Goal: Answer question/provide support

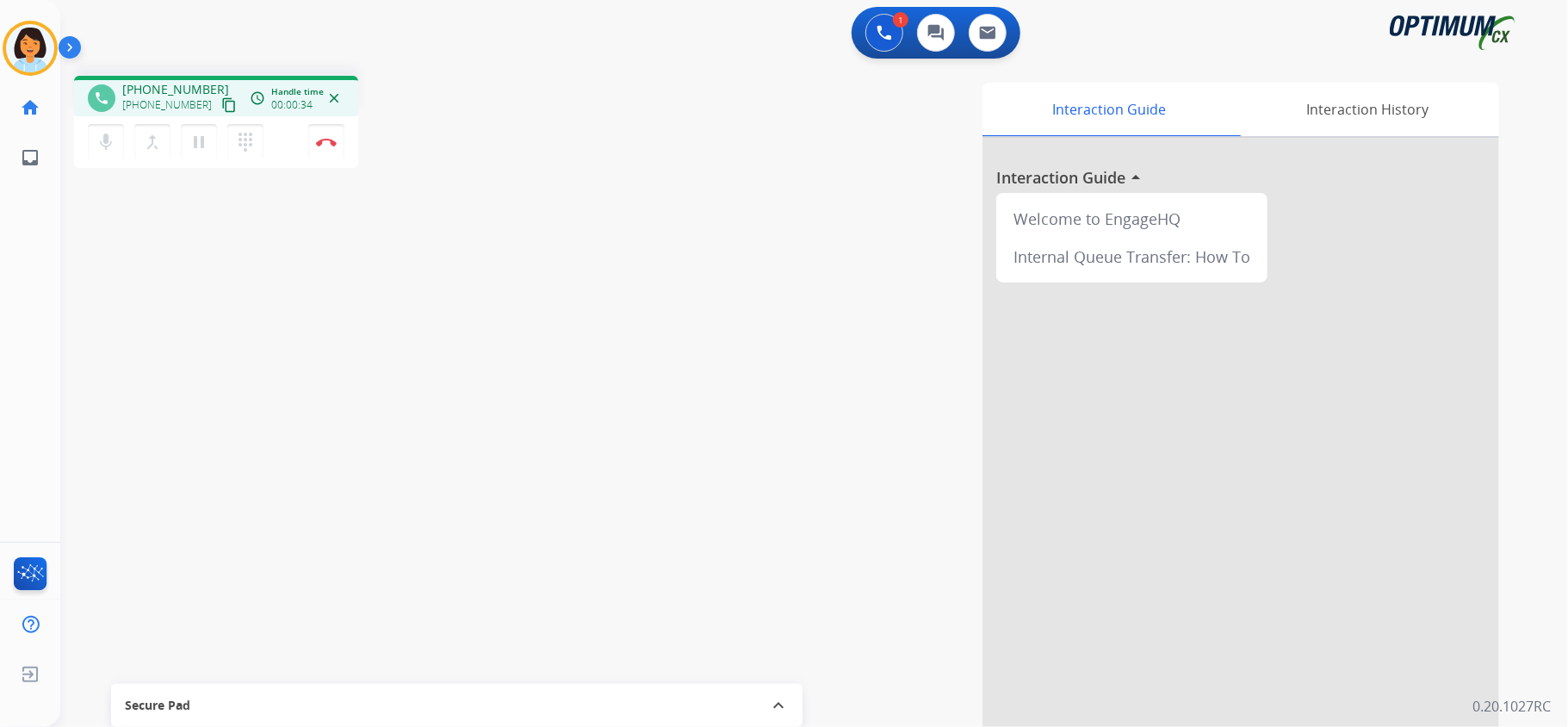
click at [222, 104] on mat-icon "content_copy" at bounding box center [229, 105] width 16 height 16
click at [332, 149] on button "Disconnect" at bounding box center [325, 142] width 36 height 36
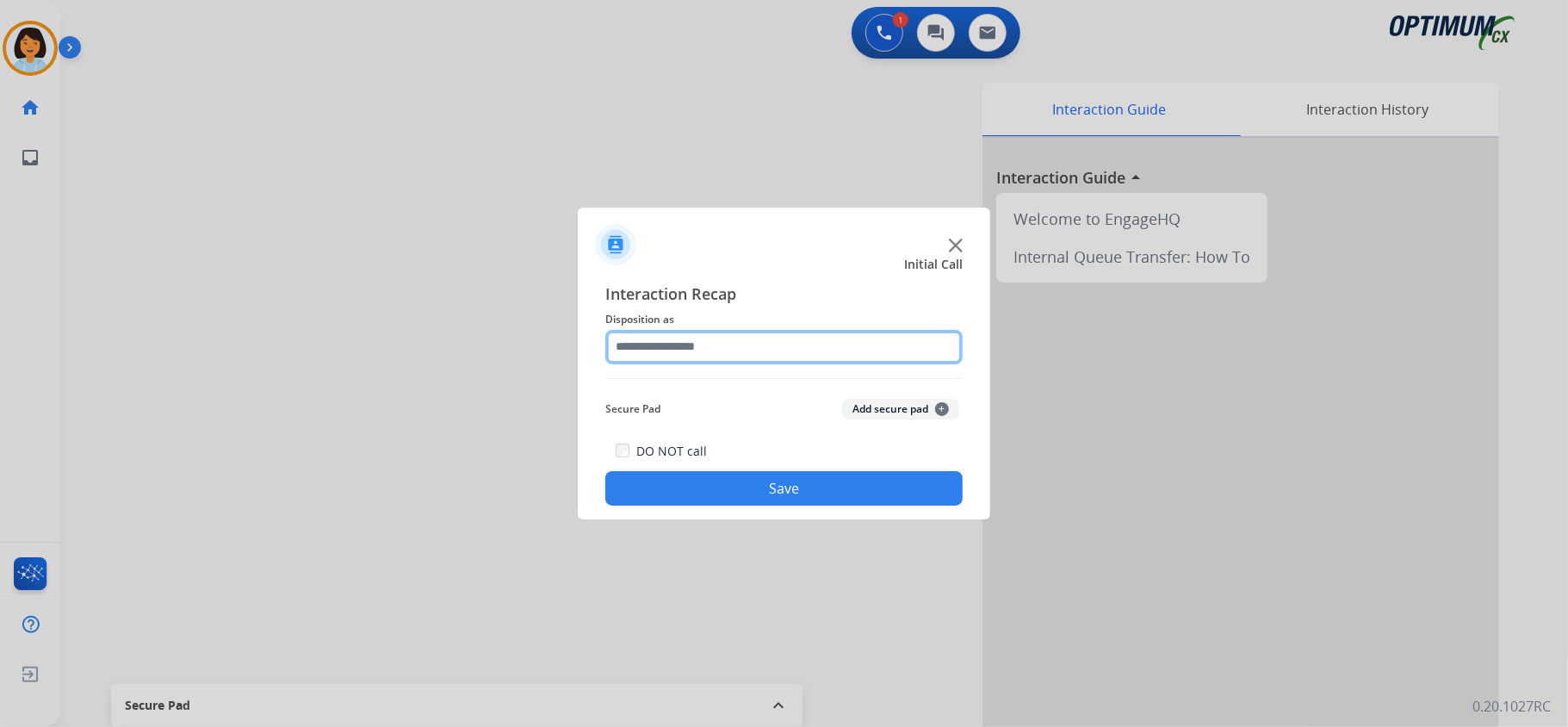
click at [779, 343] on input "text" at bounding box center [784, 346] width 358 height 34
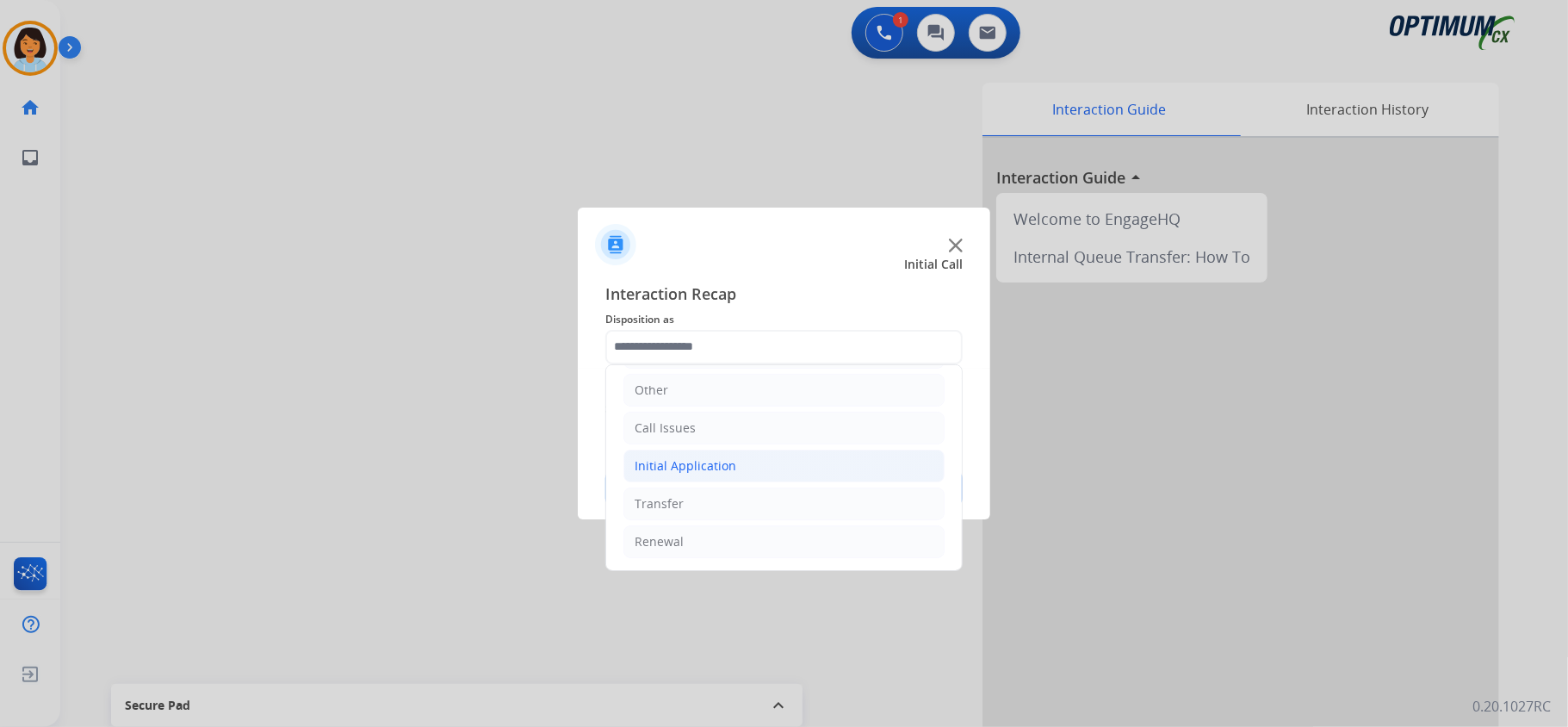
click at [731, 466] on div "Initial Application" at bounding box center [686, 466] width 102 height 17
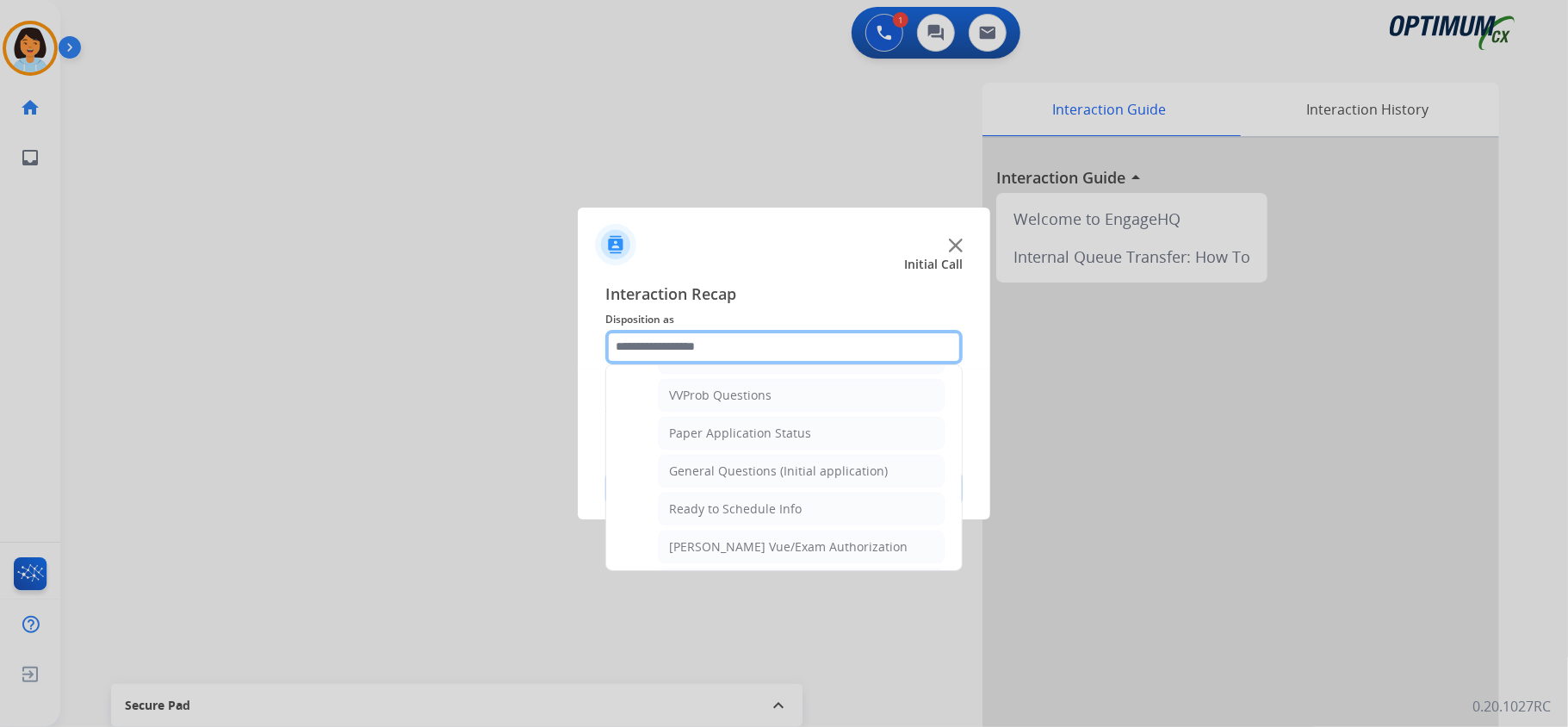
scroll to position [1040, 0]
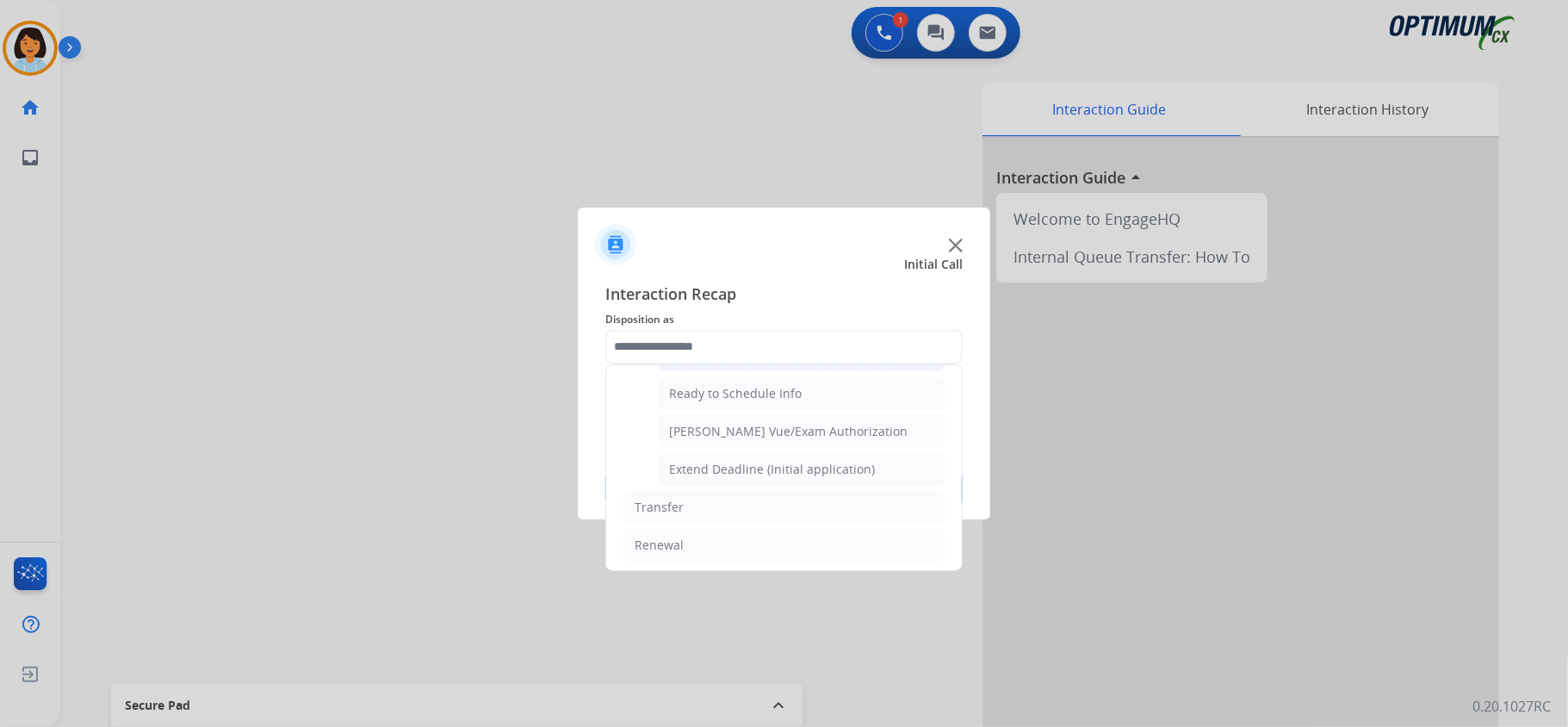
click at [731, 364] on div "General Questions (Initial application)" at bounding box center [778, 356] width 219 height 17
type input "**********"
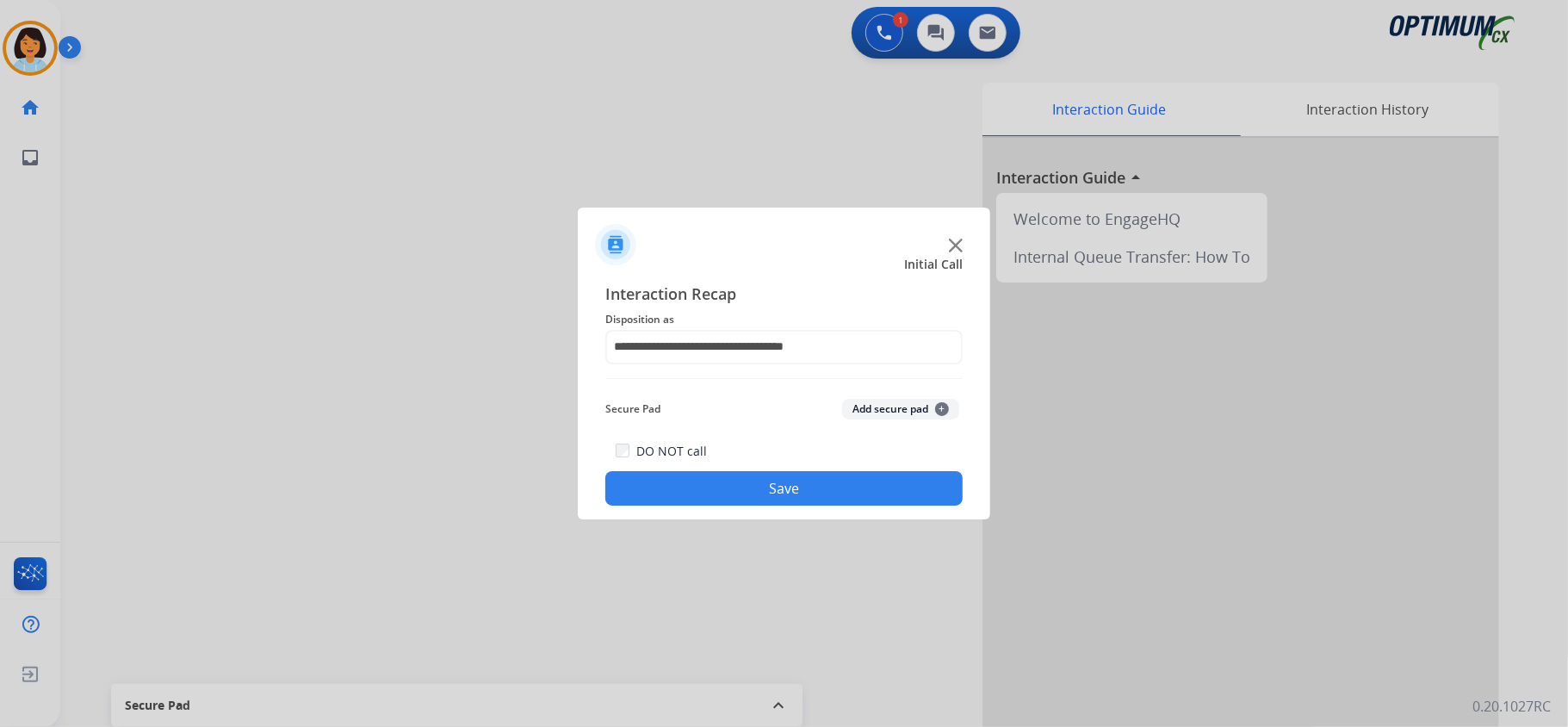
click at [687, 490] on button "Save" at bounding box center [784, 488] width 358 height 34
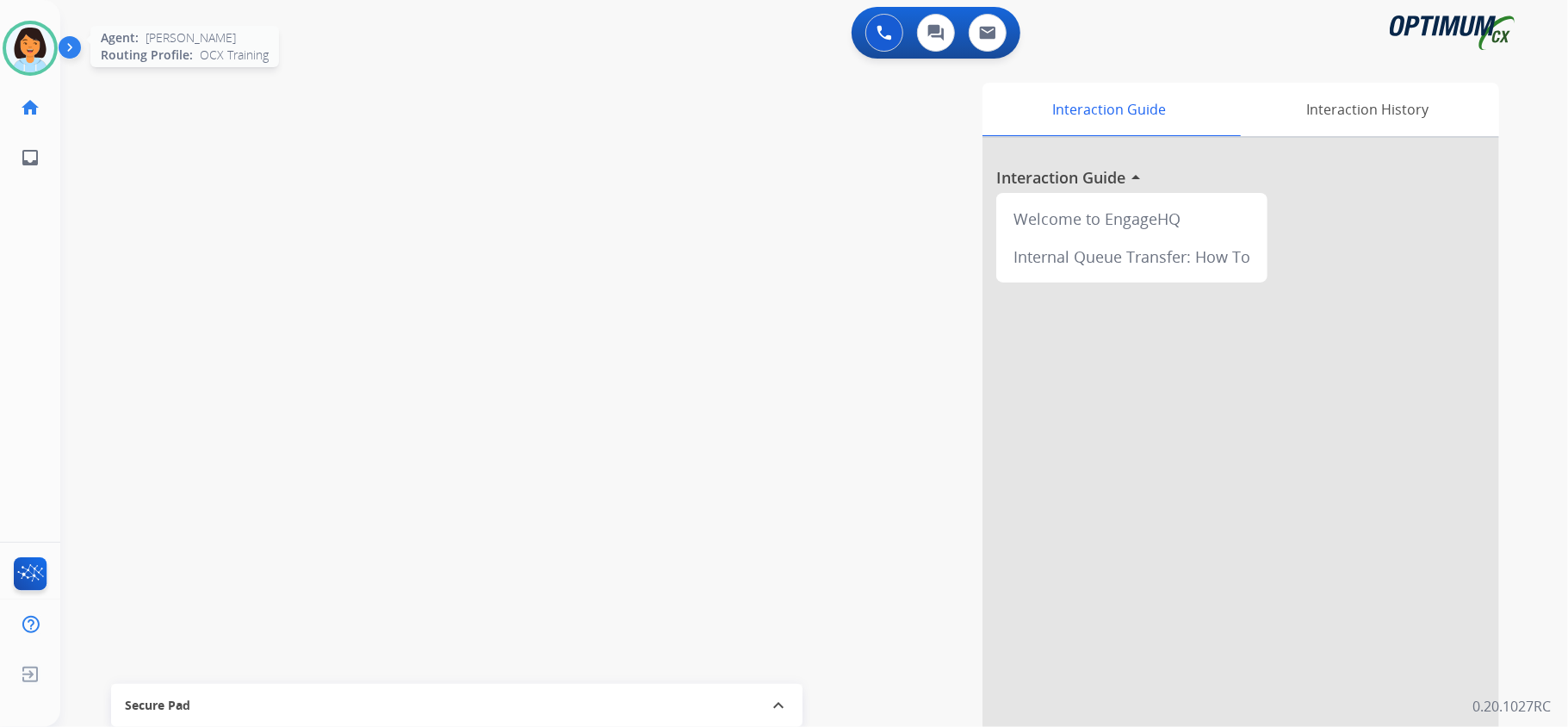
click at [15, 49] on img at bounding box center [30, 48] width 48 height 48
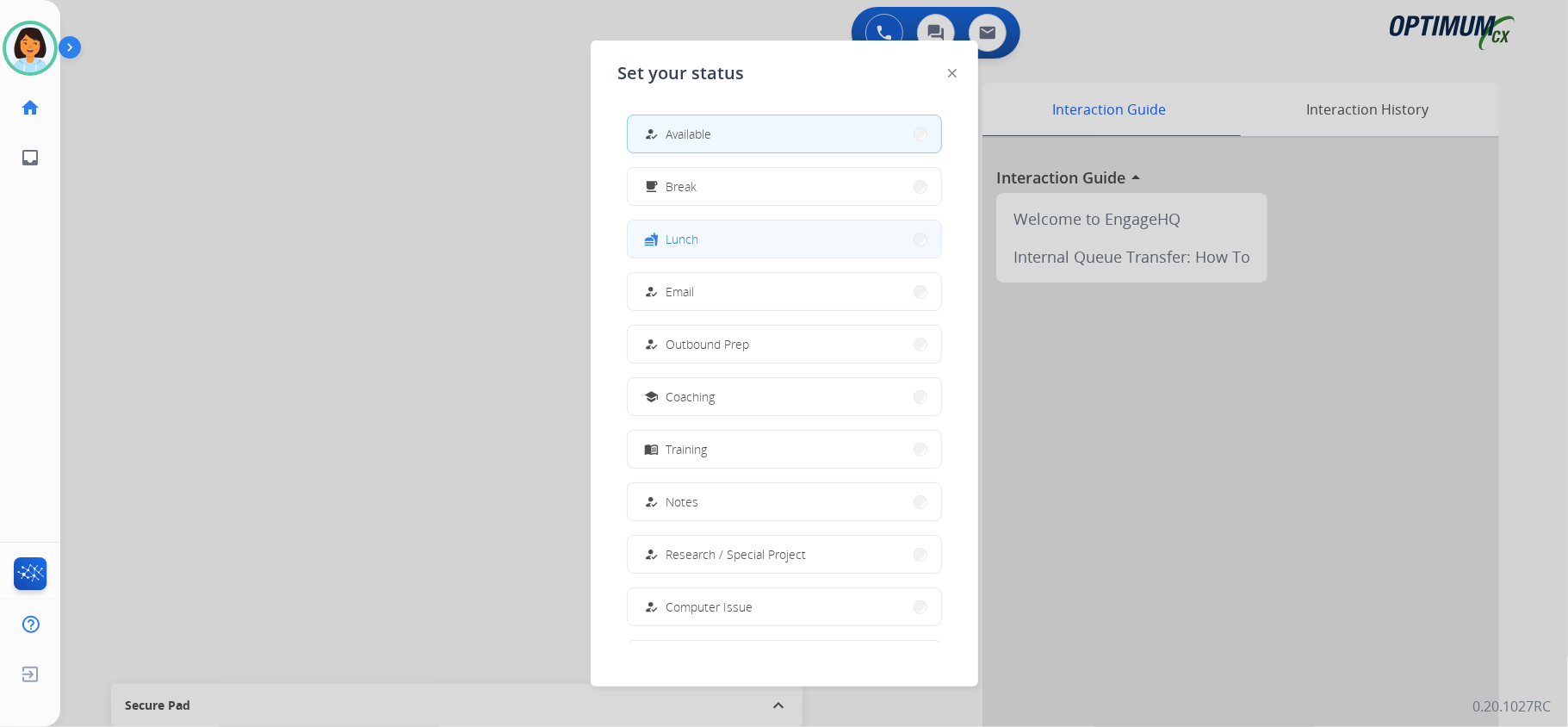
click at [778, 238] on button "fastfood Lunch" at bounding box center [784, 239] width 313 height 37
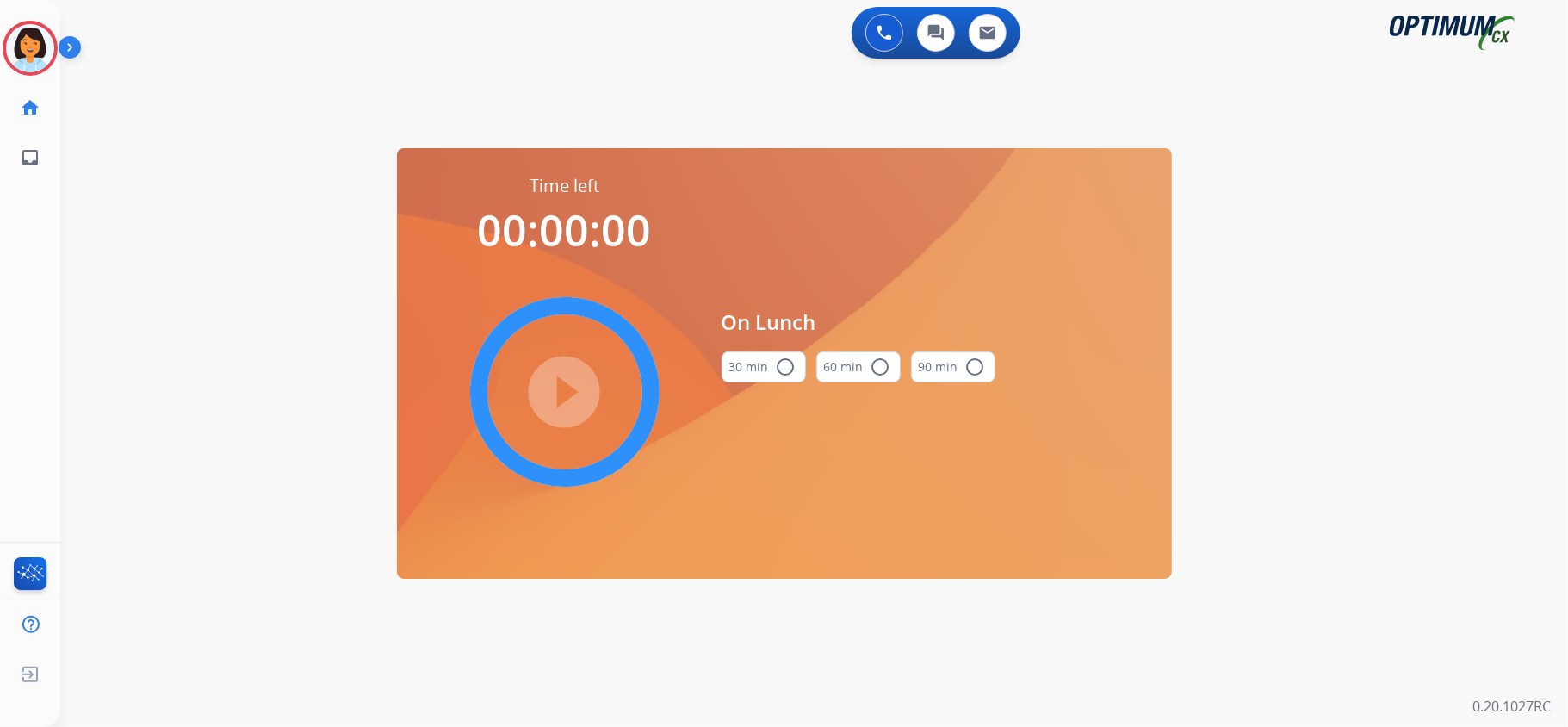
click at [745, 365] on button "30 min radio_button_unchecked" at bounding box center [764, 367] width 85 height 31
click at [565, 398] on mat-icon "play_circle_filled" at bounding box center [564, 392] width 20 height 20
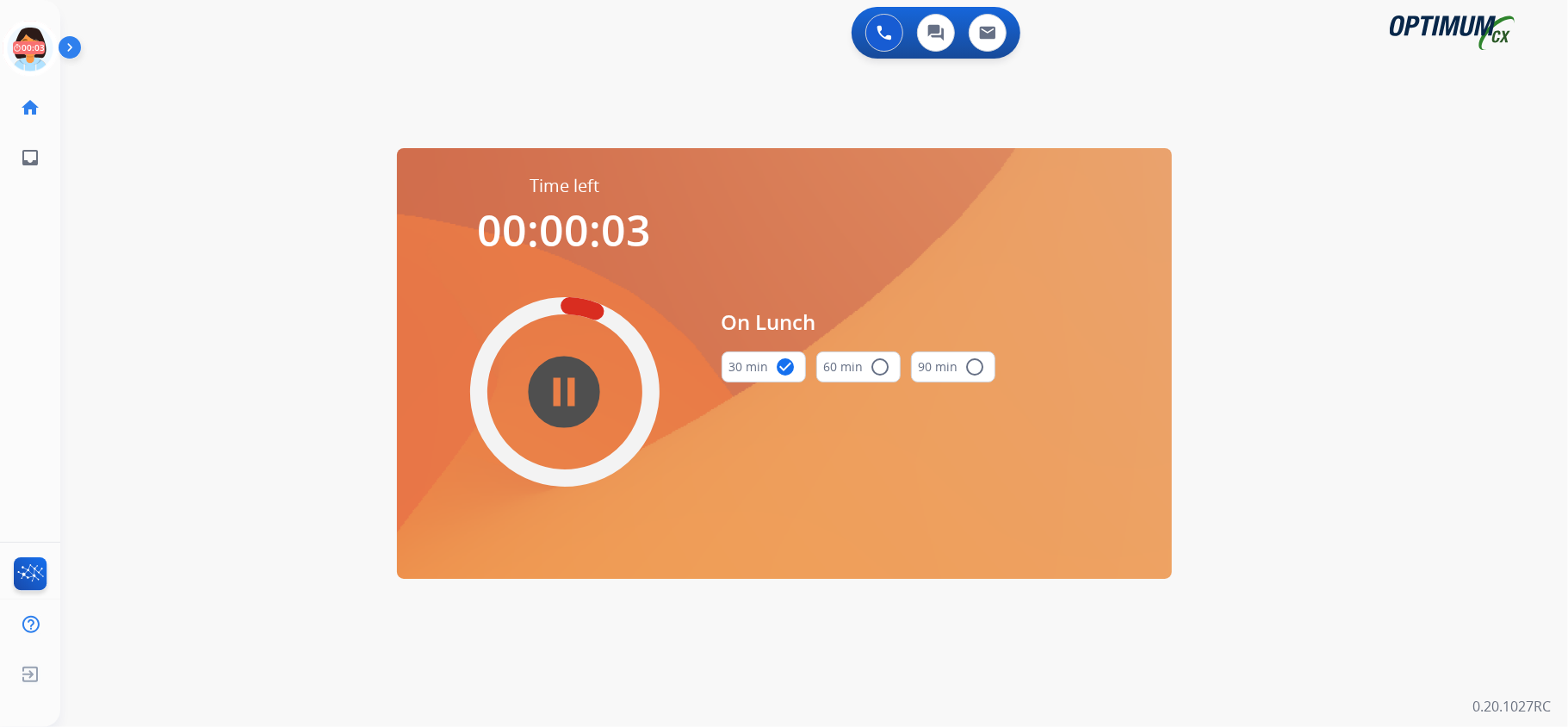
click at [810, 648] on div "0 Voice Interactions 0 Chat Interactions 0 Email Interactions swap_horiz Break …" at bounding box center [814, 363] width 1508 height 727
drag, startPoint x: 18, startPoint y: 46, endPoint x: 79, endPoint y: 48, distance: 61.0
click at [18, 47] on icon at bounding box center [30, 48] width 56 height 56
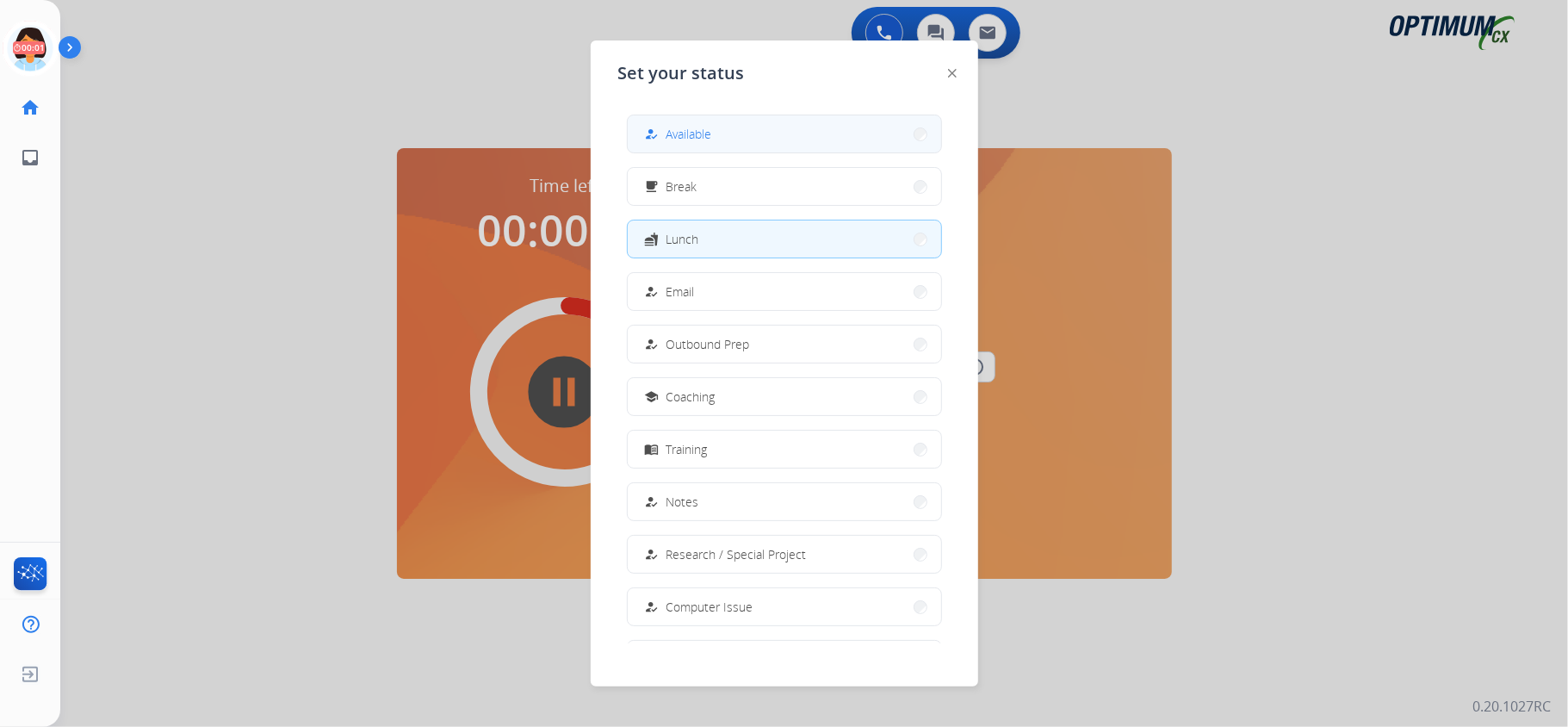
click at [707, 132] on span "Available" at bounding box center [689, 134] width 46 height 18
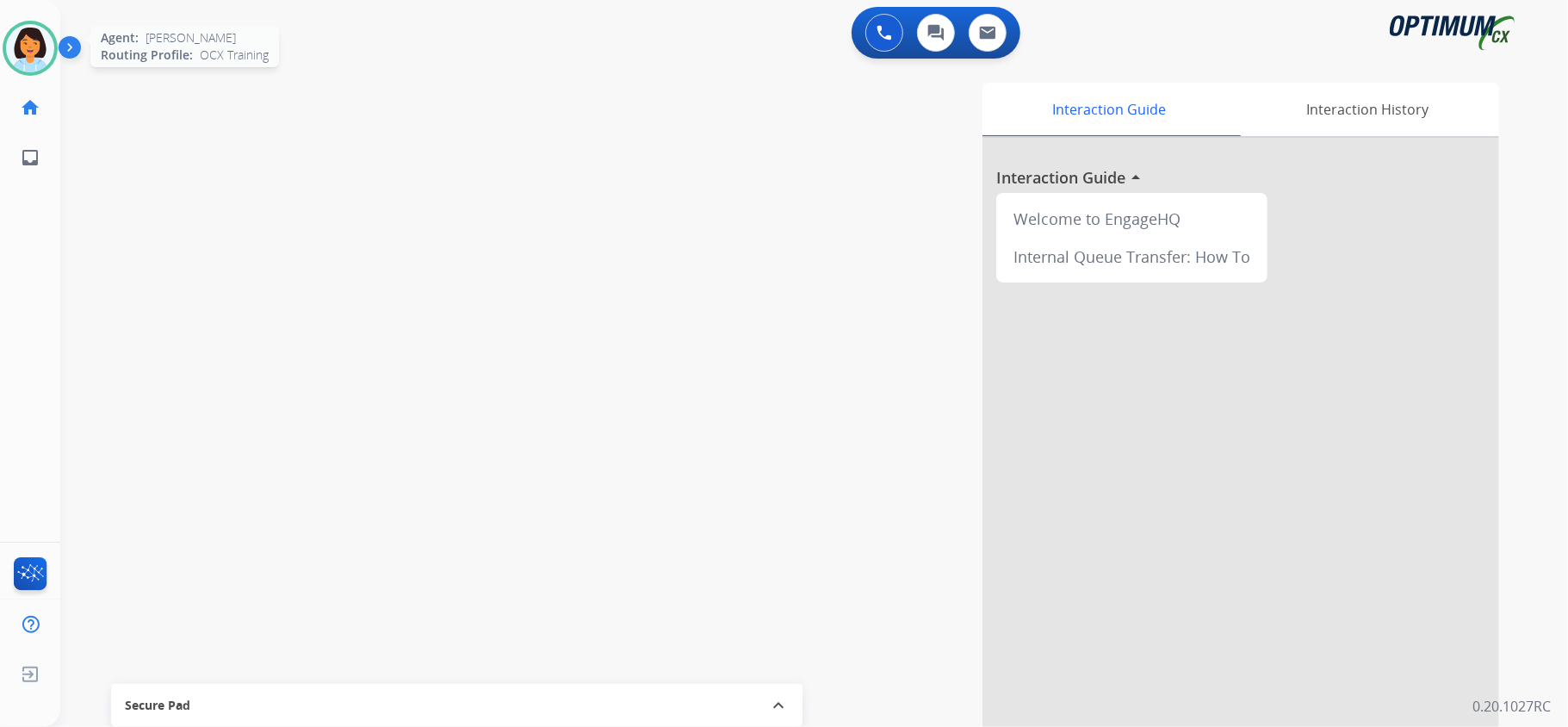
click at [43, 57] on img at bounding box center [30, 48] width 48 height 48
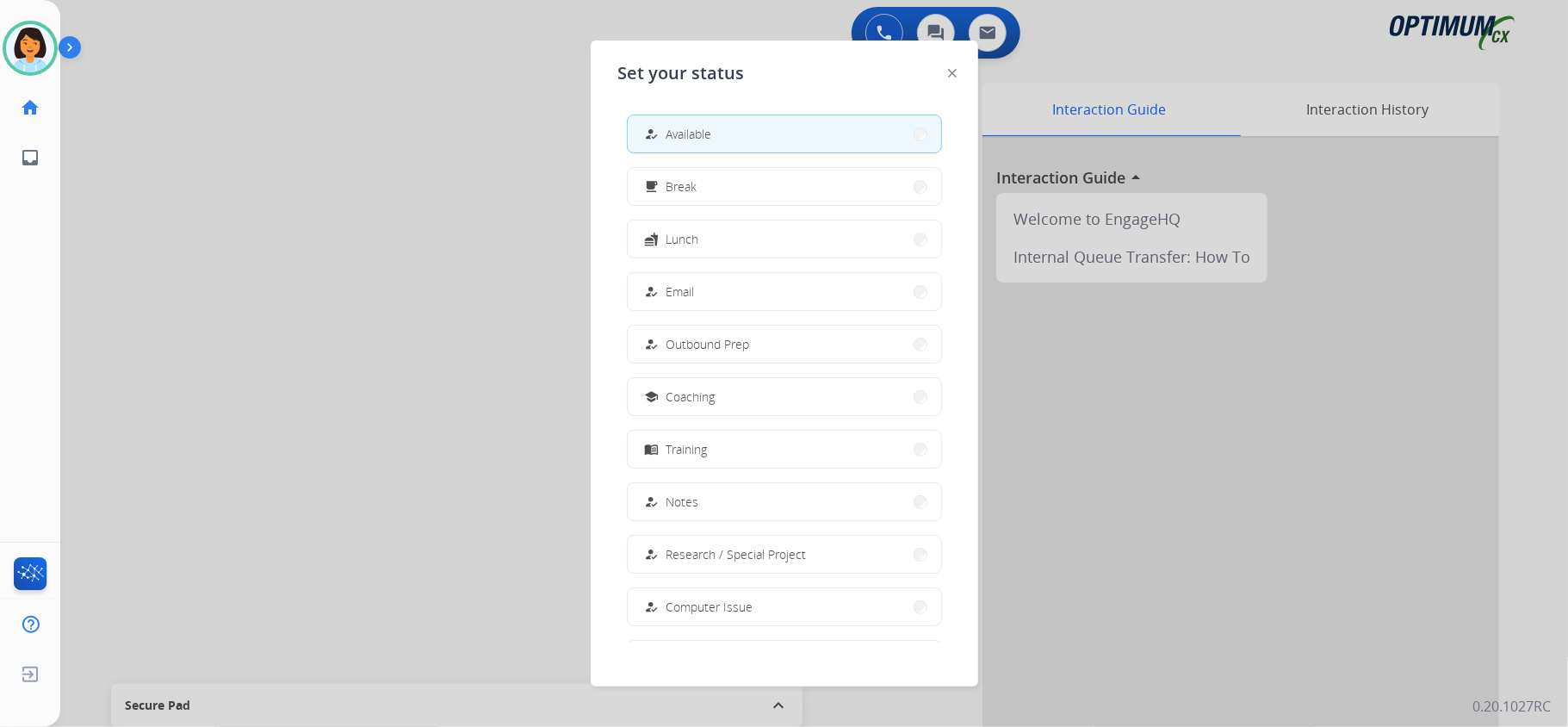
click at [250, 119] on div at bounding box center [784, 363] width 1568 height 727
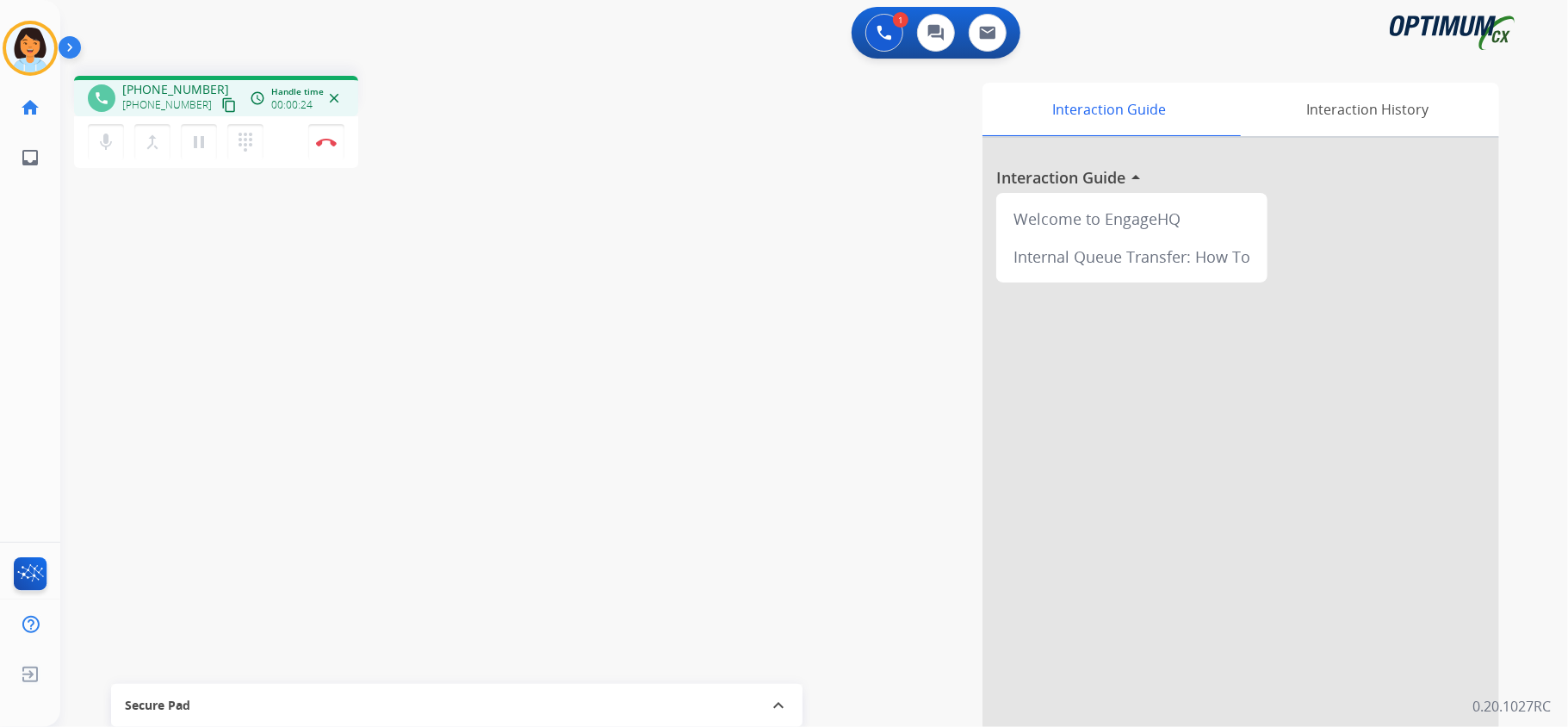
click at [264, 298] on div "phone [PHONE_NUMBER] [PHONE_NUMBER] content_copy access_time Call metrics Queue…" at bounding box center [794, 420] width 1467 height 718
click at [222, 107] on mat-icon "content_copy" at bounding box center [229, 105] width 16 height 16
click at [322, 131] on button "Disconnect" at bounding box center [325, 142] width 36 height 36
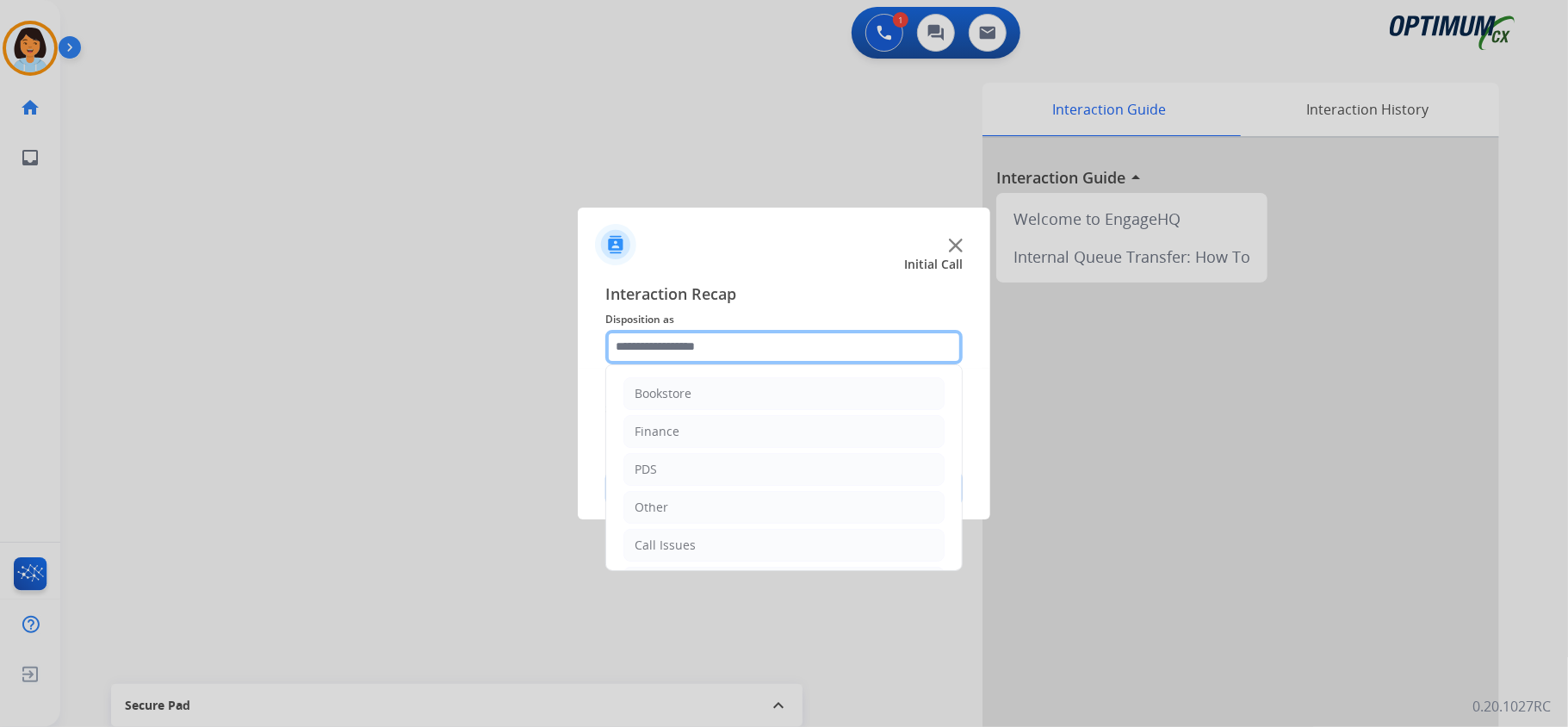
click at [763, 341] on input "text" at bounding box center [784, 346] width 358 height 34
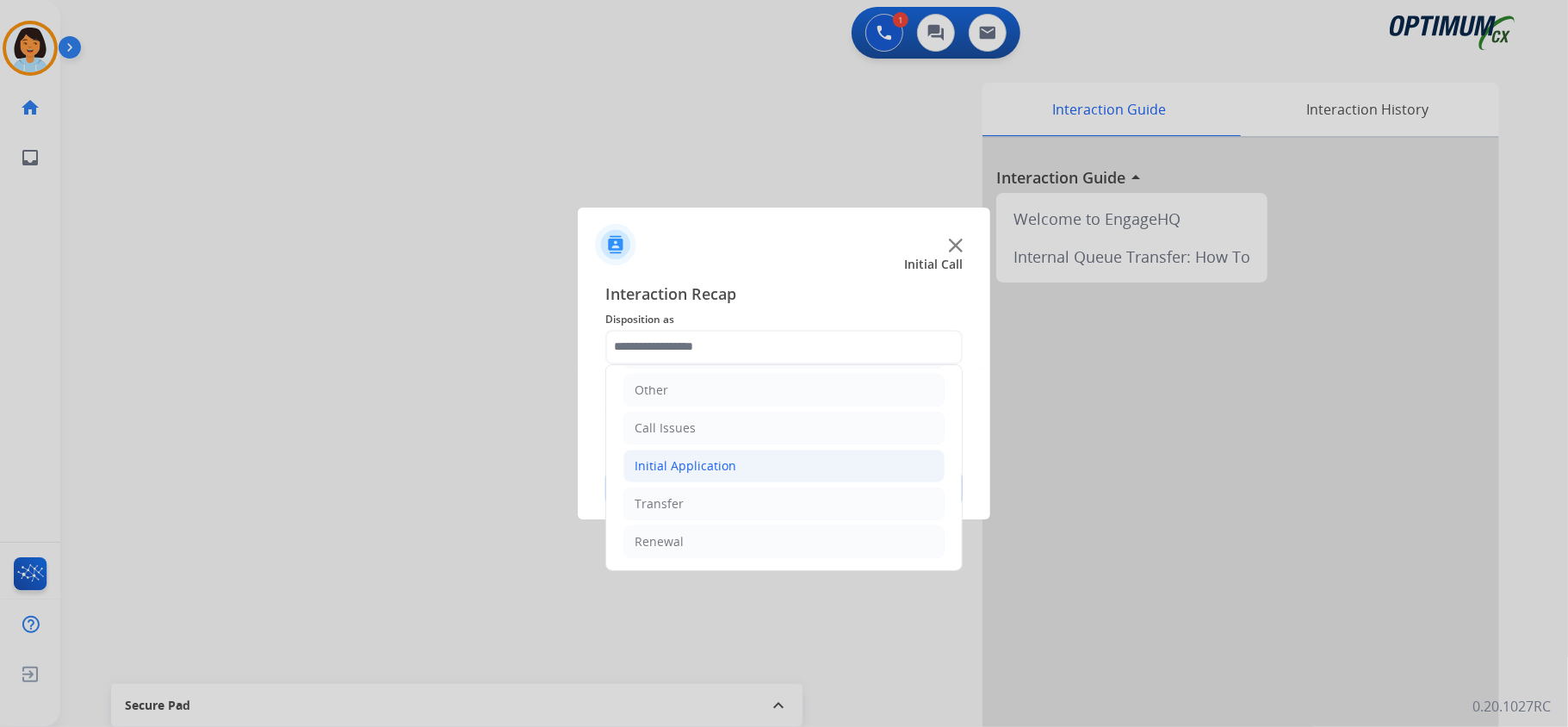
click at [727, 465] on div "Initial Application" at bounding box center [686, 466] width 102 height 17
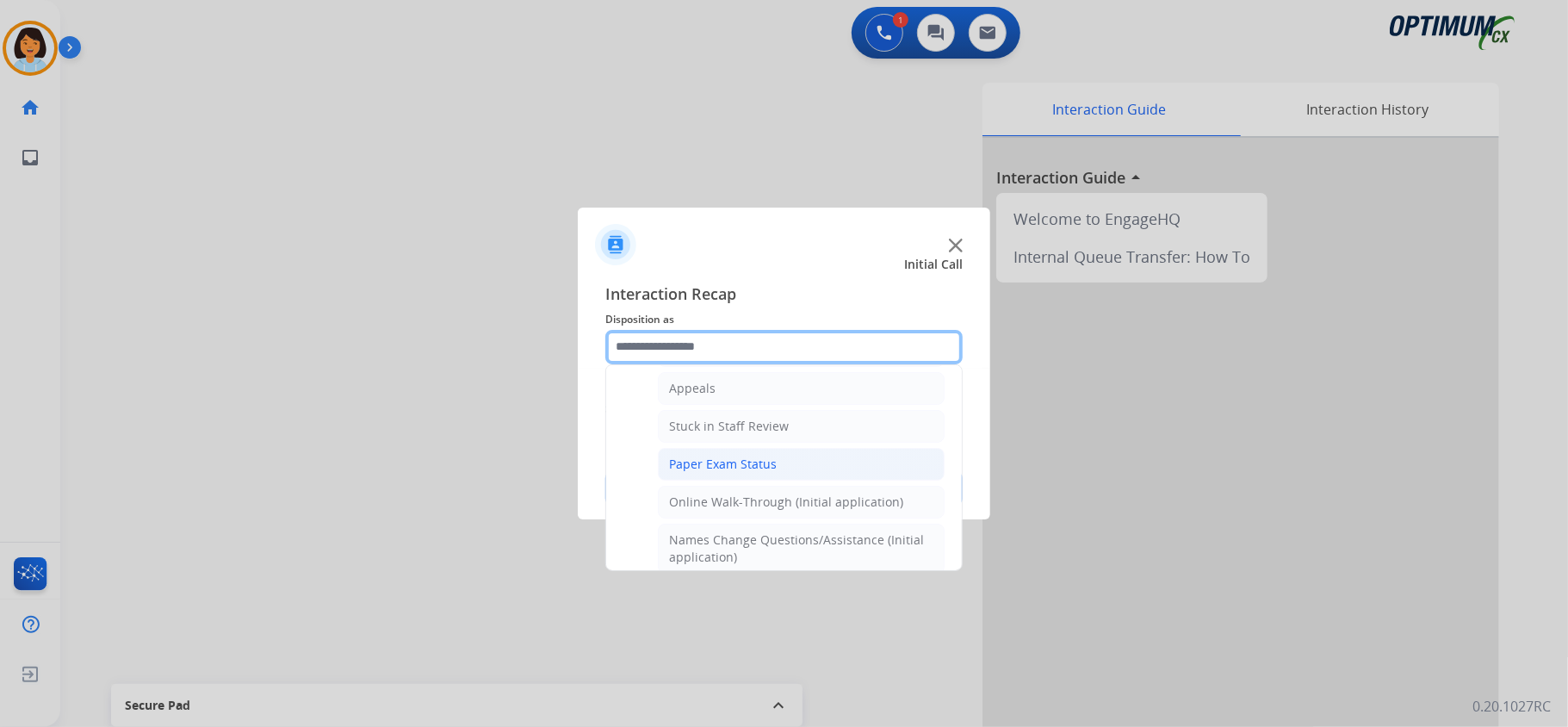
scroll to position [236, 0]
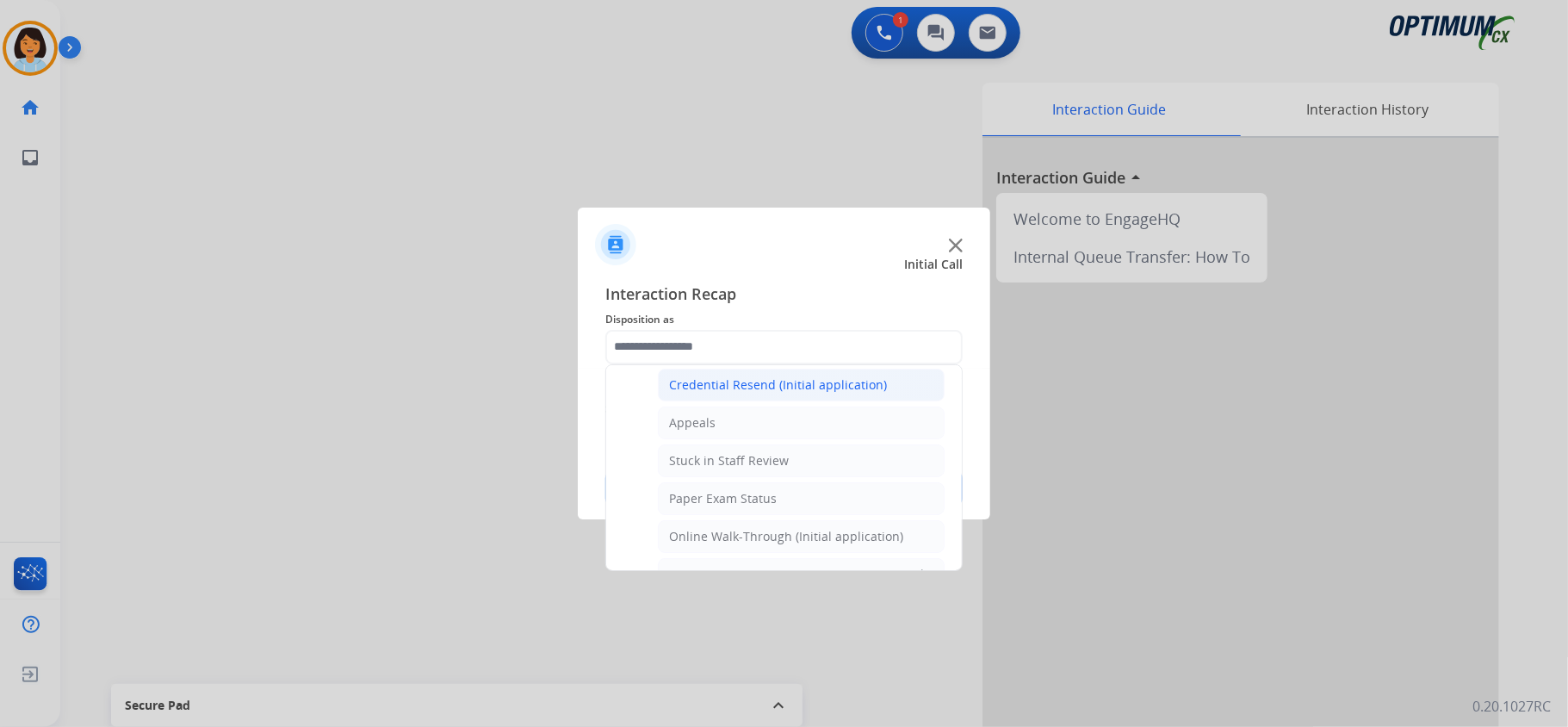
click at [799, 387] on div "Credential Resend (Initial application)" at bounding box center [778, 384] width 218 height 17
type input "**********"
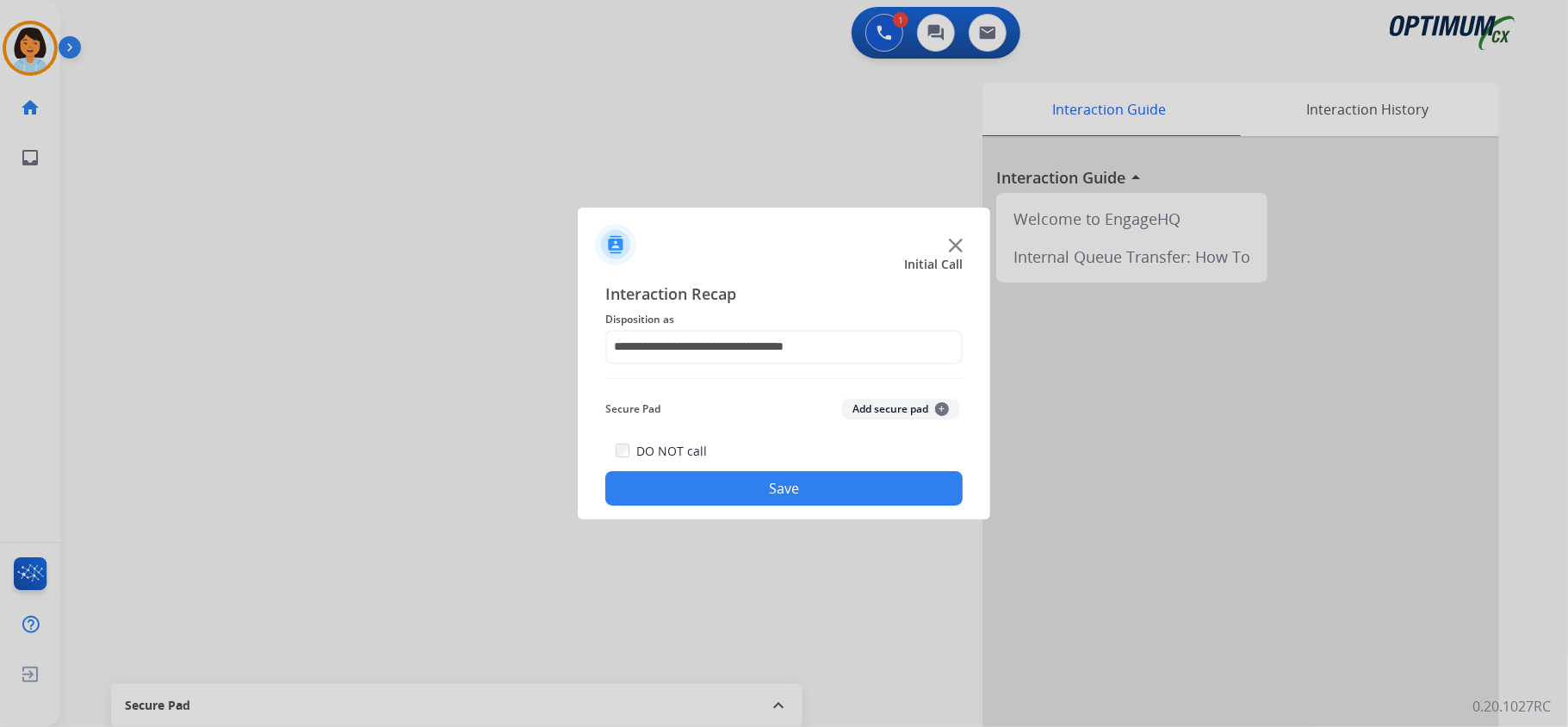
click at [776, 487] on button "Save" at bounding box center [784, 488] width 358 height 34
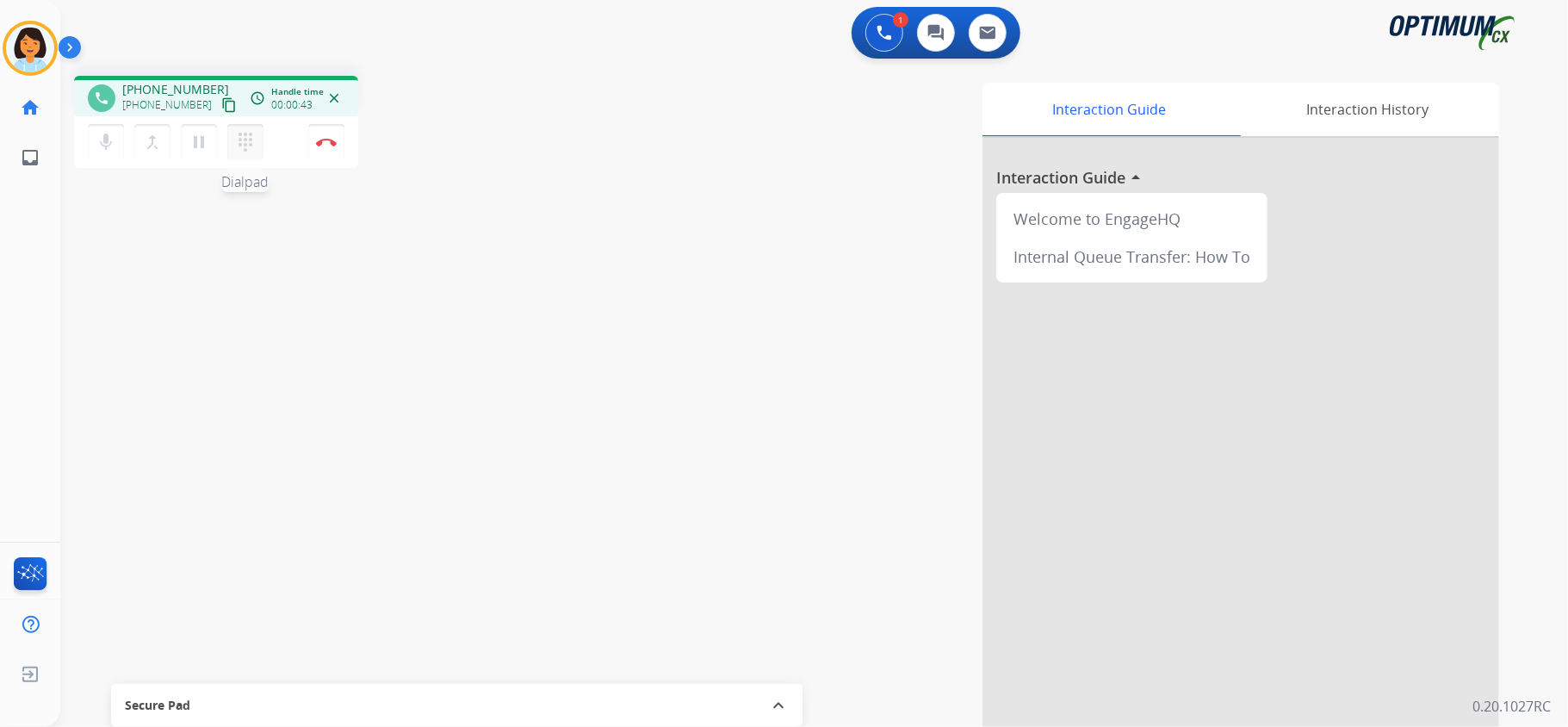
drag, startPoint x: 211, startPoint y: 105, endPoint x: 260, endPoint y: 155, distance: 70.0
click at [222, 105] on mat-icon "content_copy" at bounding box center [229, 105] width 16 height 16
drag, startPoint x: 438, startPoint y: 403, endPoint x: 490, endPoint y: 449, distance: 69.4
click at [443, 407] on div "phone [PHONE_NUMBER] [PHONE_NUMBER] content_copy Copied! access_time Call metri…" at bounding box center [794, 420] width 1467 height 718
click at [327, 146] on button "Disconnect" at bounding box center [325, 142] width 36 height 36
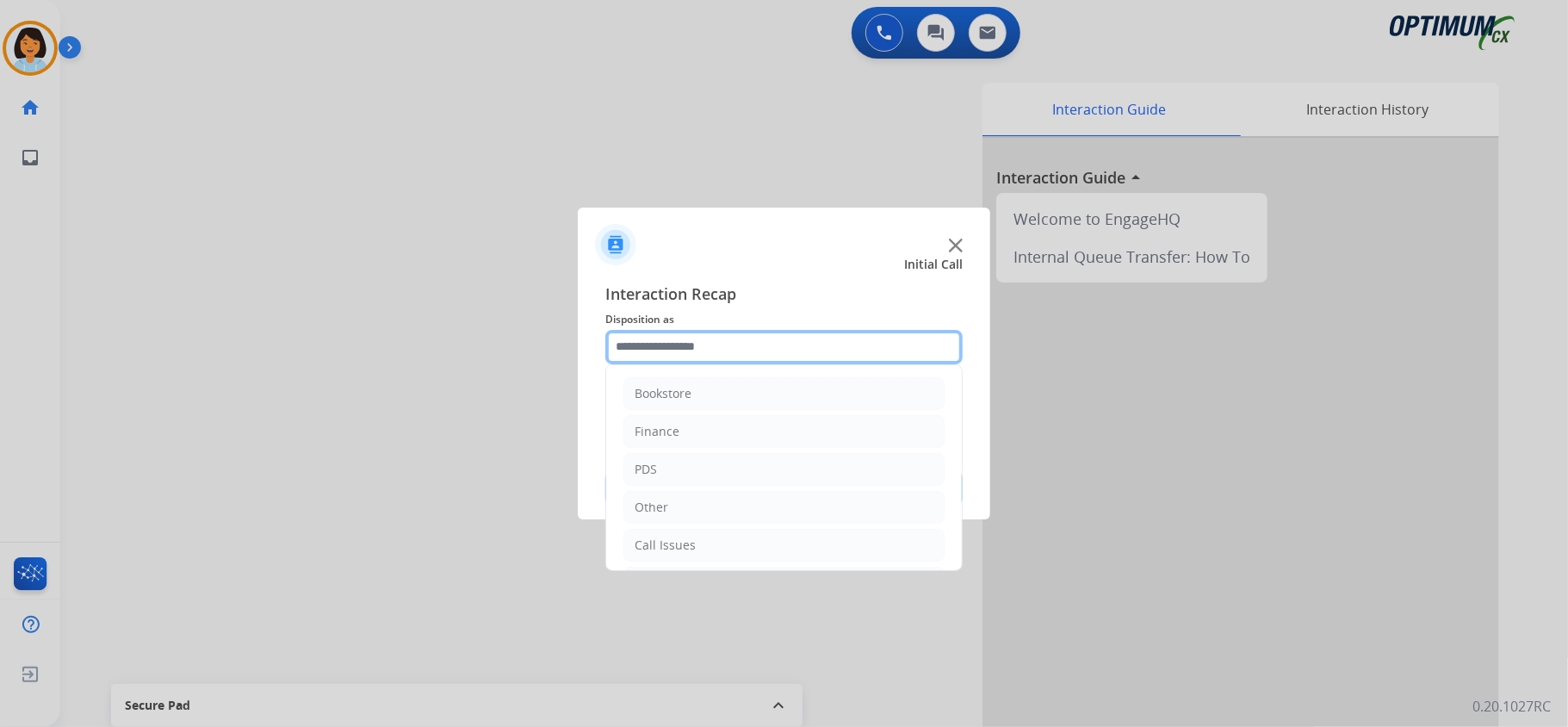
drag, startPoint x: 817, startPoint y: 346, endPoint x: 772, endPoint y: 357, distance: 46.3
click at [817, 346] on input "text" at bounding box center [784, 346] width 358 height 34
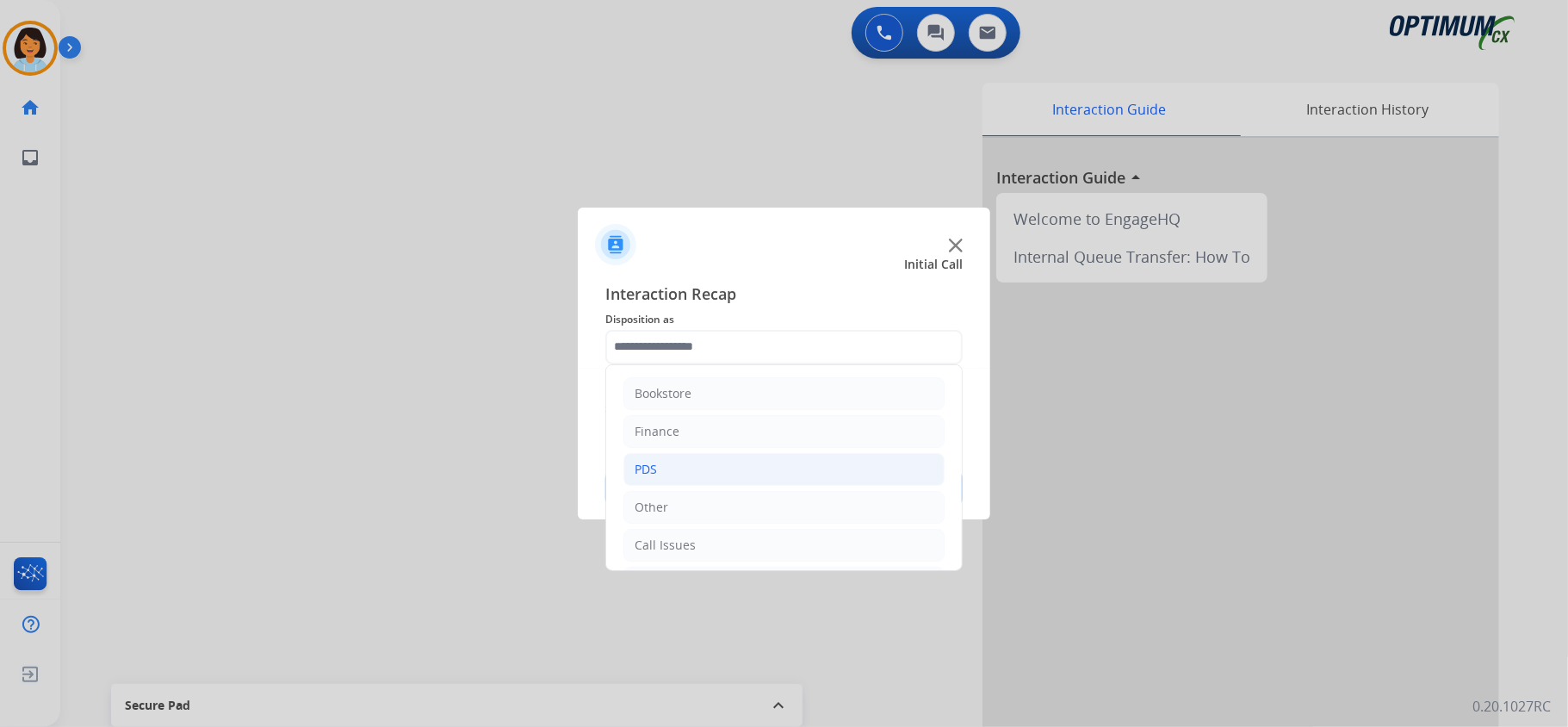
click at [690, 471] on li "PDS" at bounding box center [783, 470] width 321 height 33
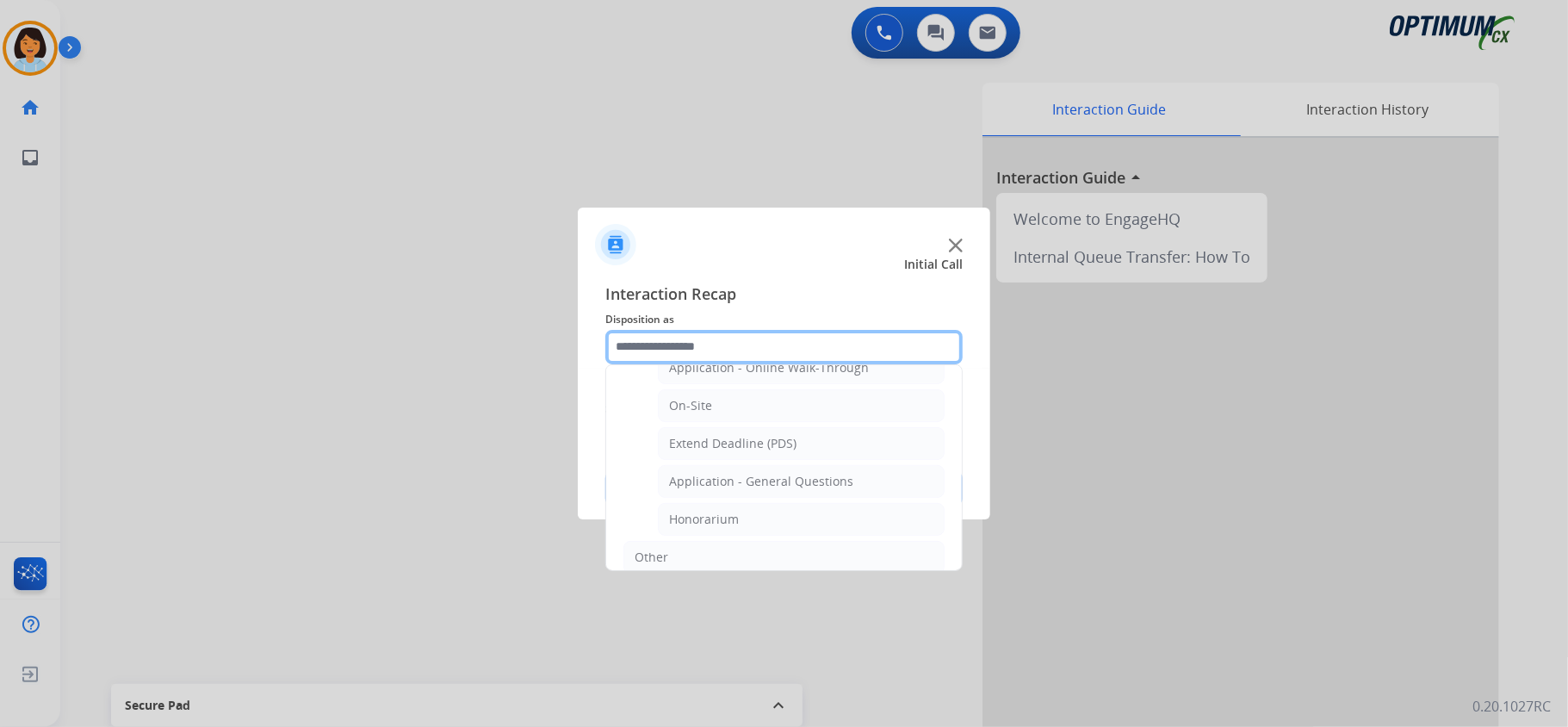
scroll to position [459, 0]
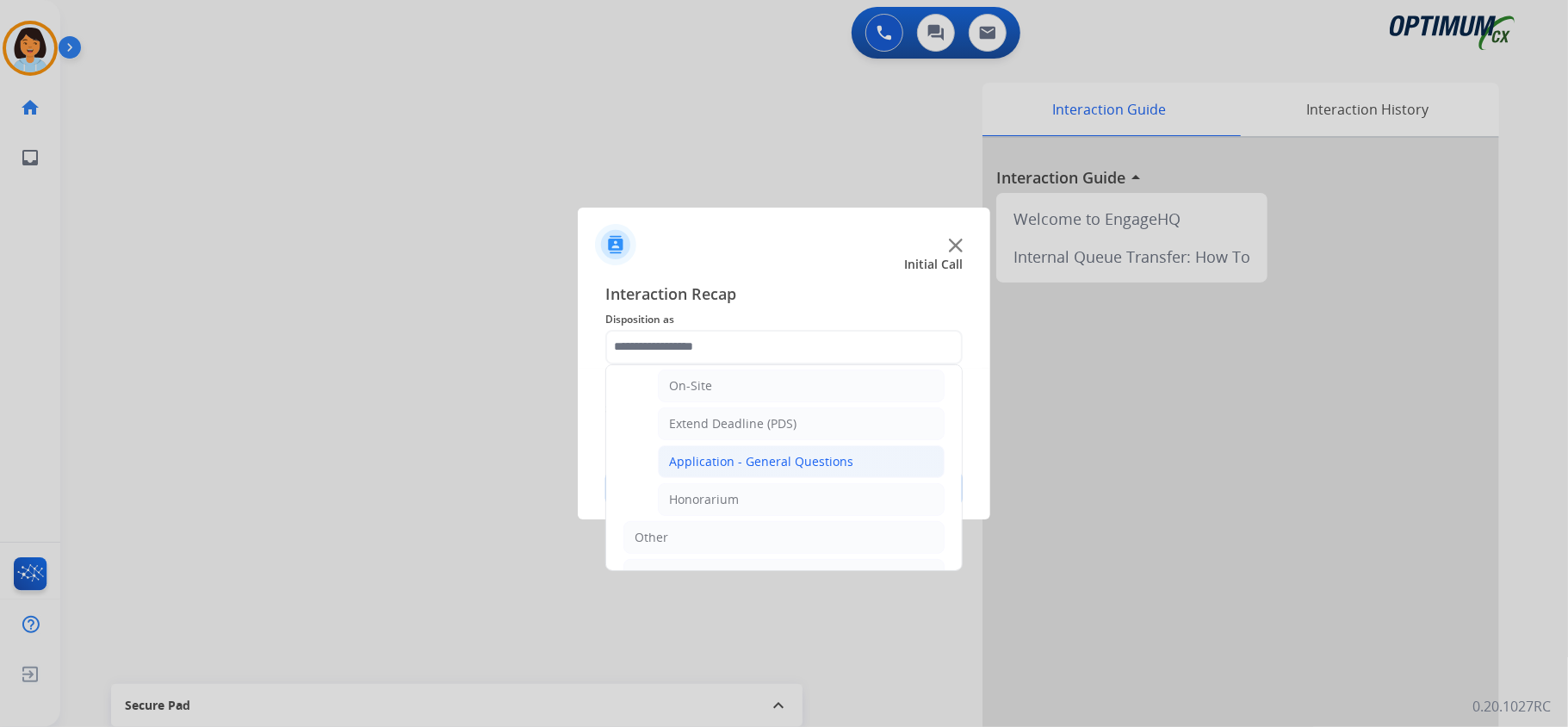
click at [756, 471] on div "Application - General Questions" at bounding box center [761, 461] width 185 height 17
type input "**********"
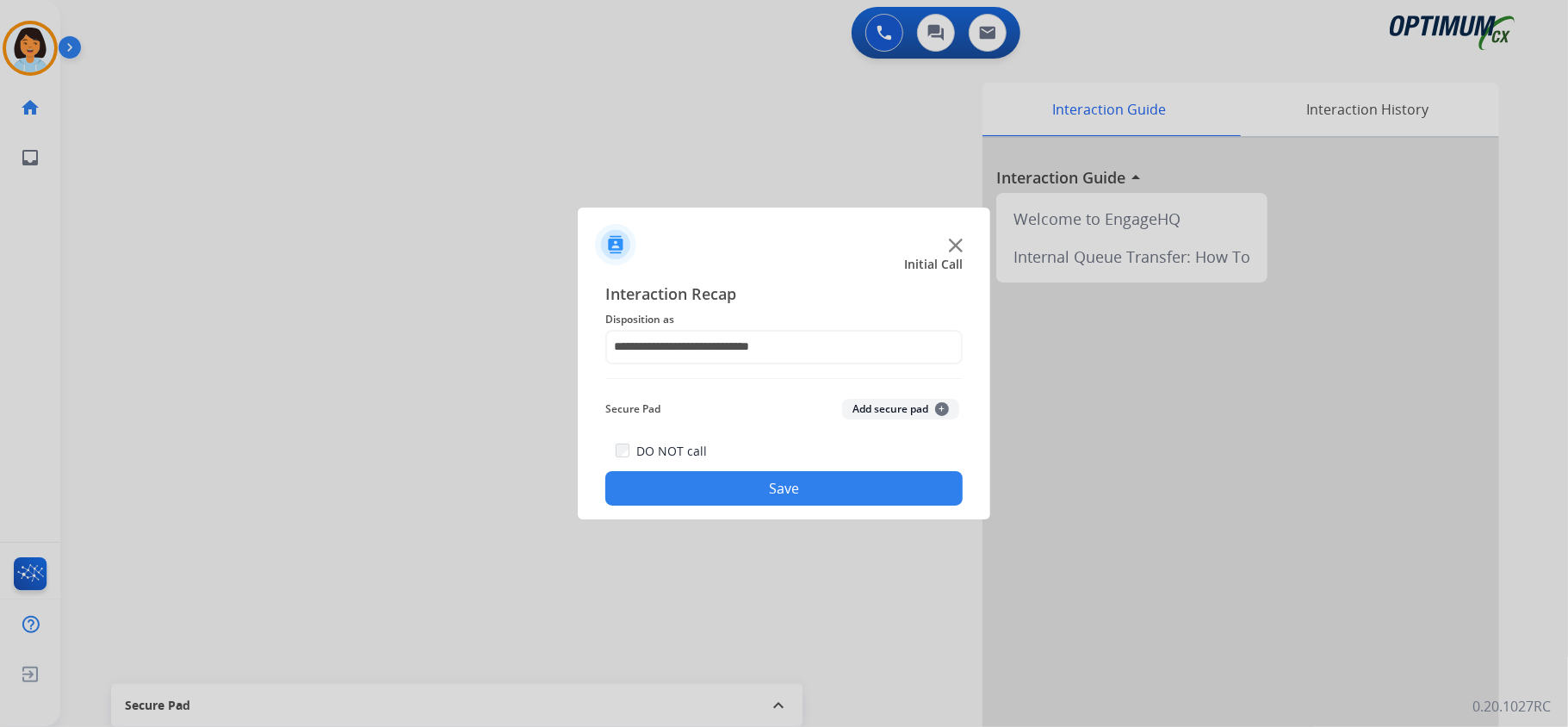
drag, startPoint x: 747, startPoint y: 483, endPoint x: 734, endPoint y: 472, distance: 17.0
click at [742, 480] on button "Save" at bounding box center [784, 488] width 358 height 34
drag, startPoint x: 732, startPoint y: 472, endPoint x: 786, endPoint y: 456, distance: 56.3
click at [734, 472] on button "Save" at bounding box center [784, 488] width 358 height 34
drag, startPoint x: 848, startPoint y: 365, endPoint x: 853, endPoint y: 357, distance: 9.4
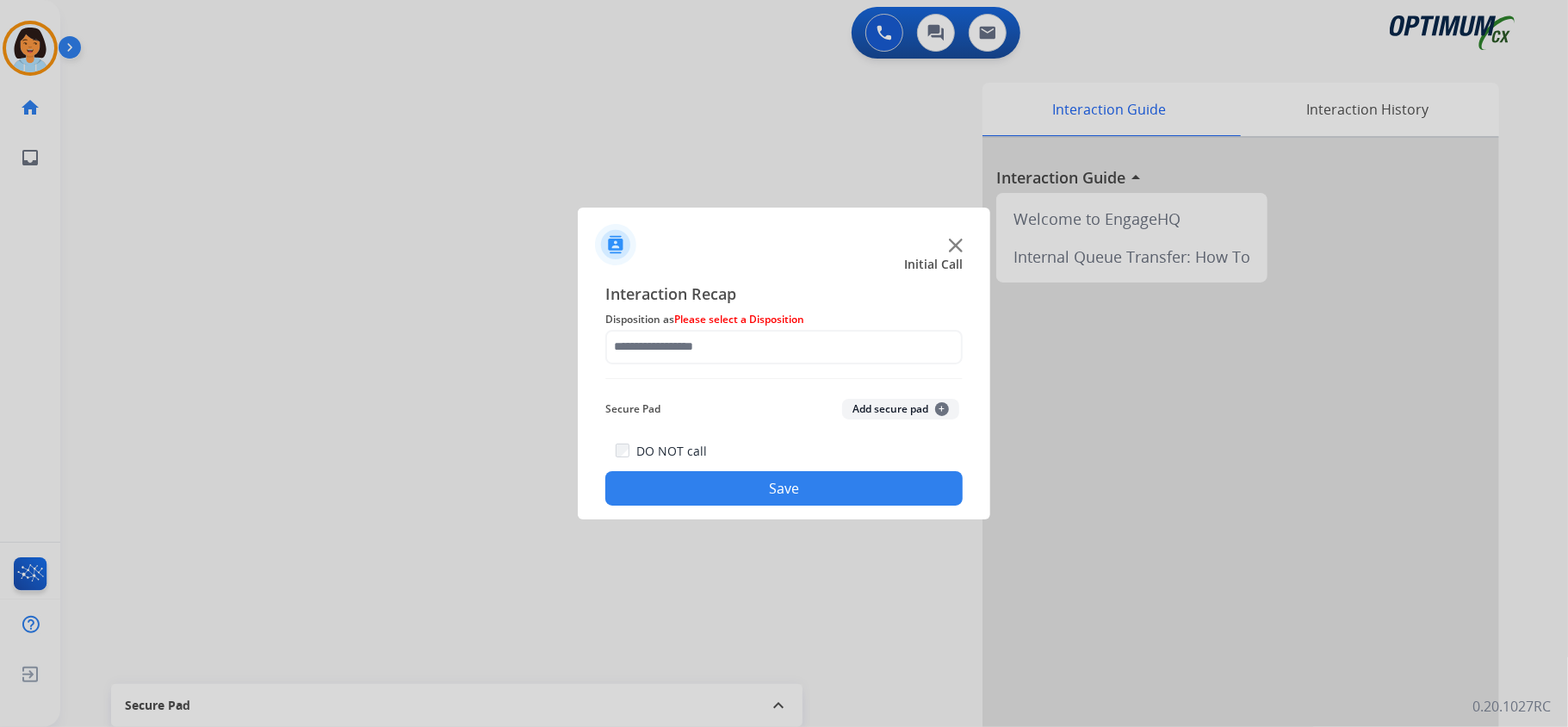
click at [849, 365] on div "Interaction Recap Disposition as Please select a Disposition Secure Pad Add sec…" at bounding box center [784, 393] width 358 height 225
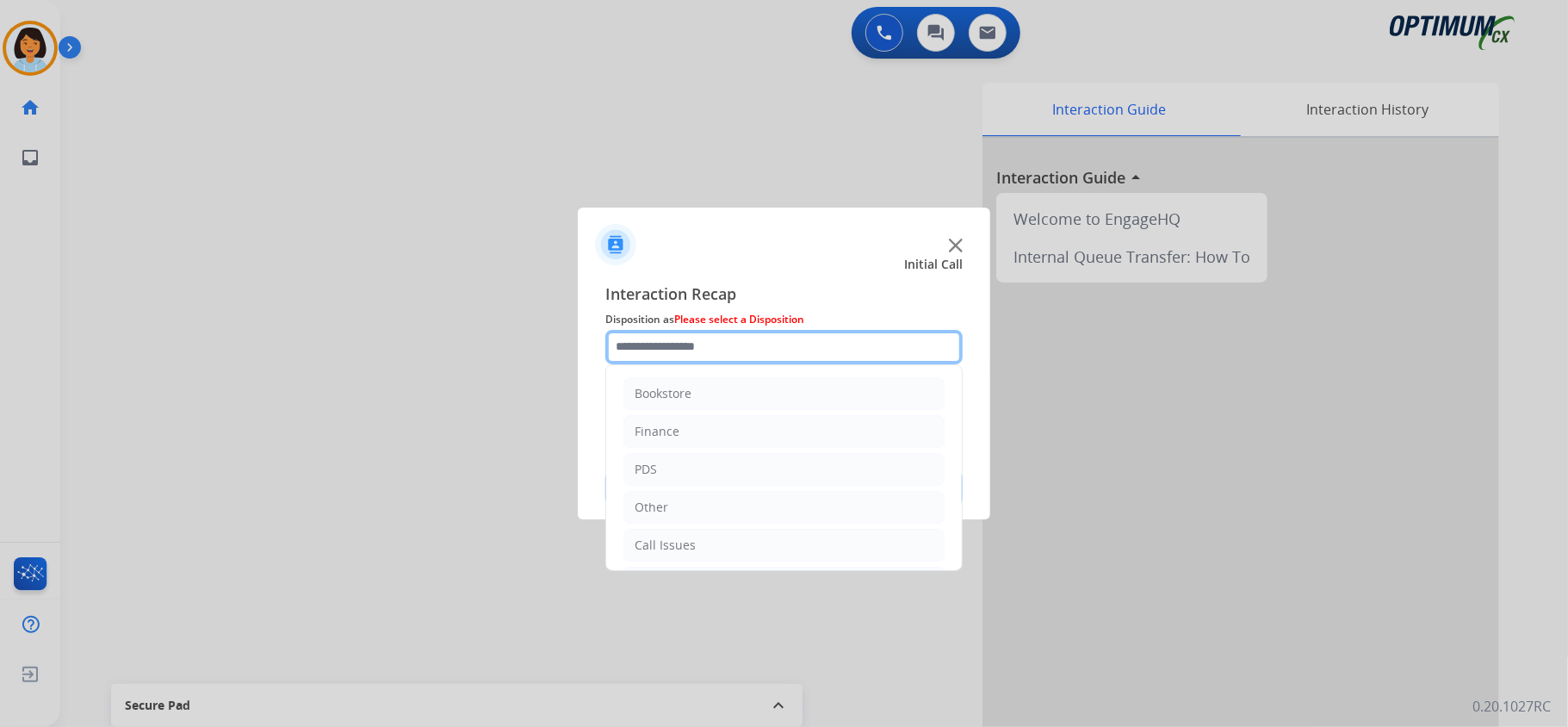
drag, startPoint x: 854, startPoint y: 353, endPoint x: 859, endPoint y: 346, distance: 8.6
click at [856, 352] on input "text" at bounding box center [784, 346] width 358 height 34
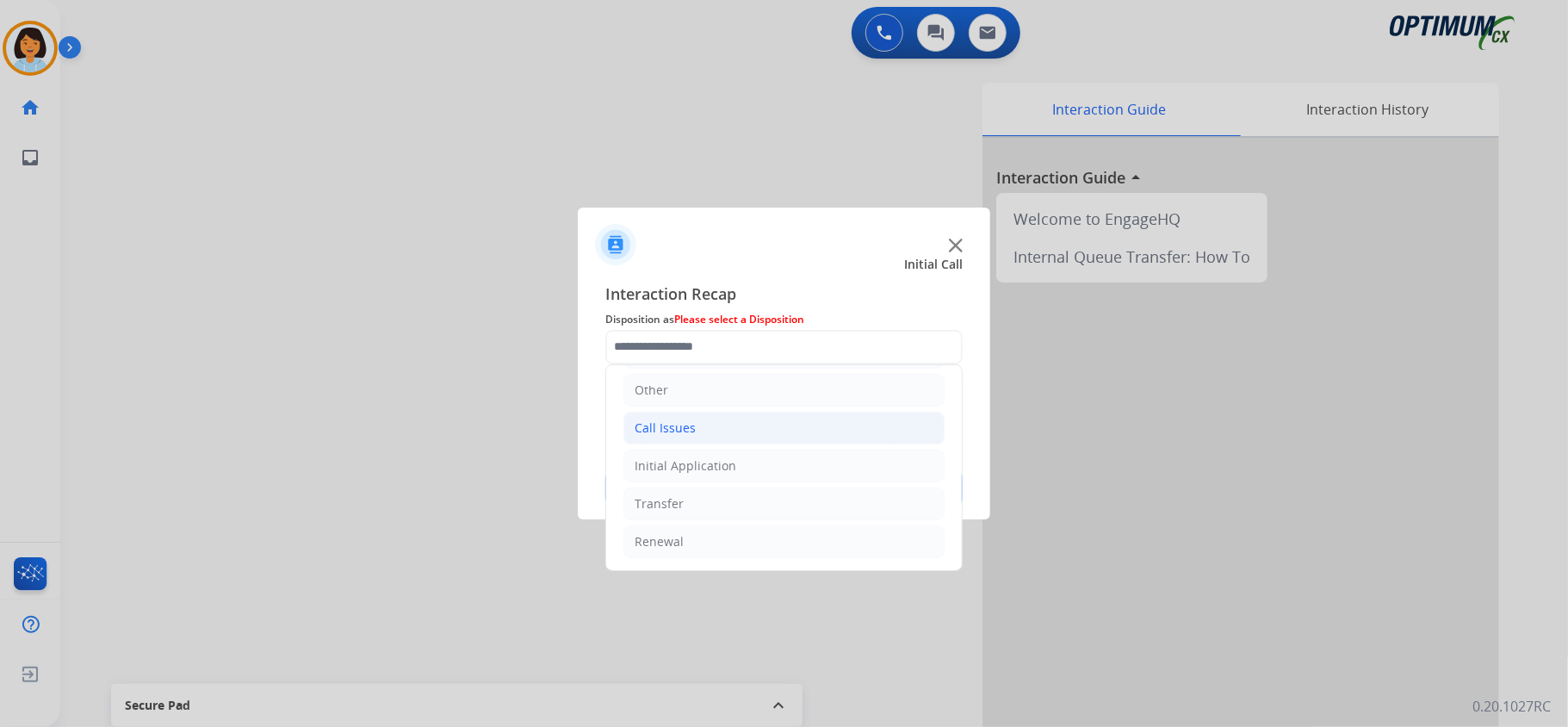
click at [759, 424] on li "Call Issues" at bounding box center [783, 428] width 321 height 33
click at [739, 531] on div "Dropped Call" at bounding box center [707, 537] width 75 height 17
type input "**********"
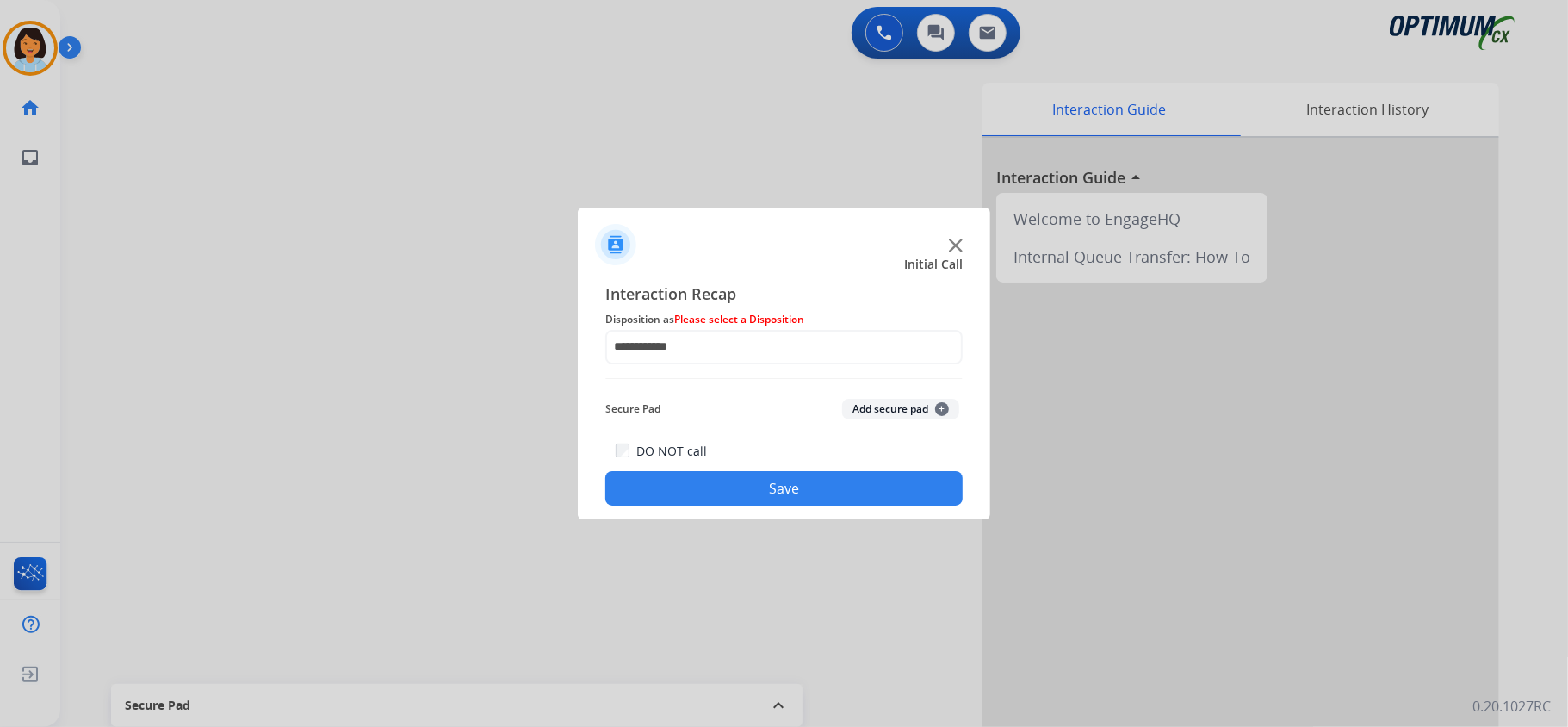
click at [694, 487] on button "Save" at bounding box center [784, 488] width 358 height 34
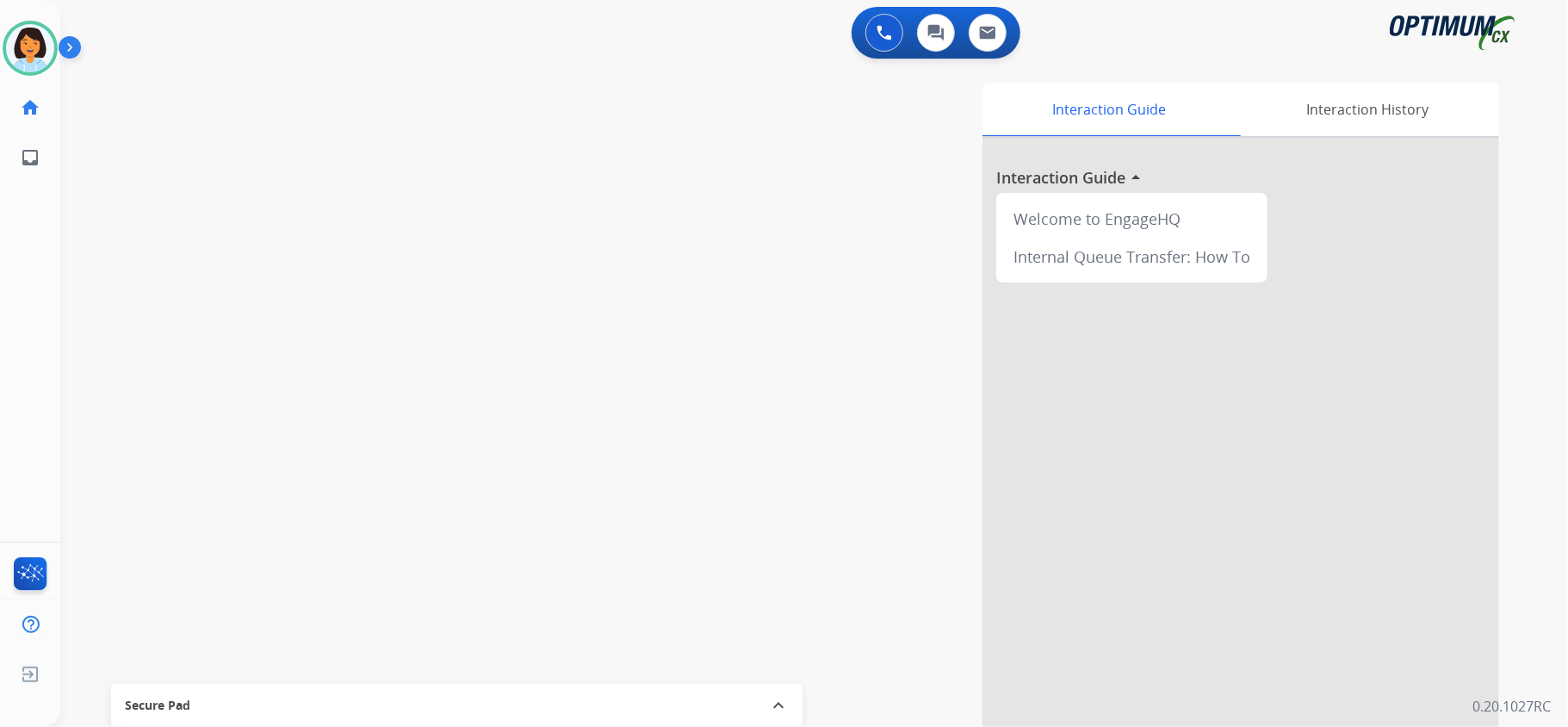
click at [259, 179] on div "swap_horiz Break voice bridge close_fullscreen Connect 3-Way Call merge_type Se…" at bounding box center [794, 420] width 1467 height 718
click at [274, 286] on div "swap_horiz Break voice bridge close_fullscreen Connect 3-Way Call merge_type Se…" at bounding box center [794, 420] width 1467 height 718
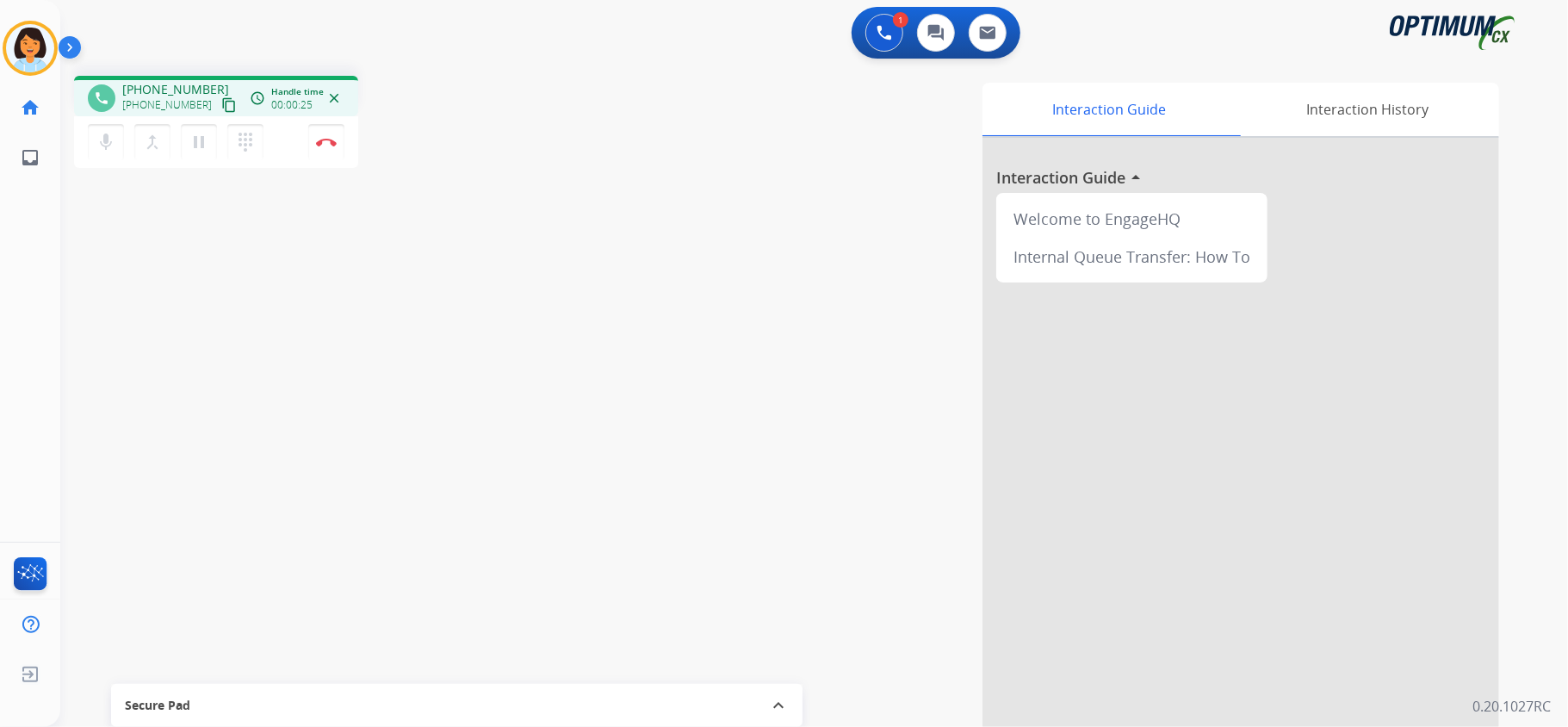
click at [222, 107] on mat-icon "content_copy" at bounding box center [229, 105] width 16 height 16
click at [222, 103] on mat-icon "content_copy" at bounding box center [229, 105] width 16 height 16
click at [329, 145] on button "Disconnect" at bounding box center [325, 142] width 36 height 36
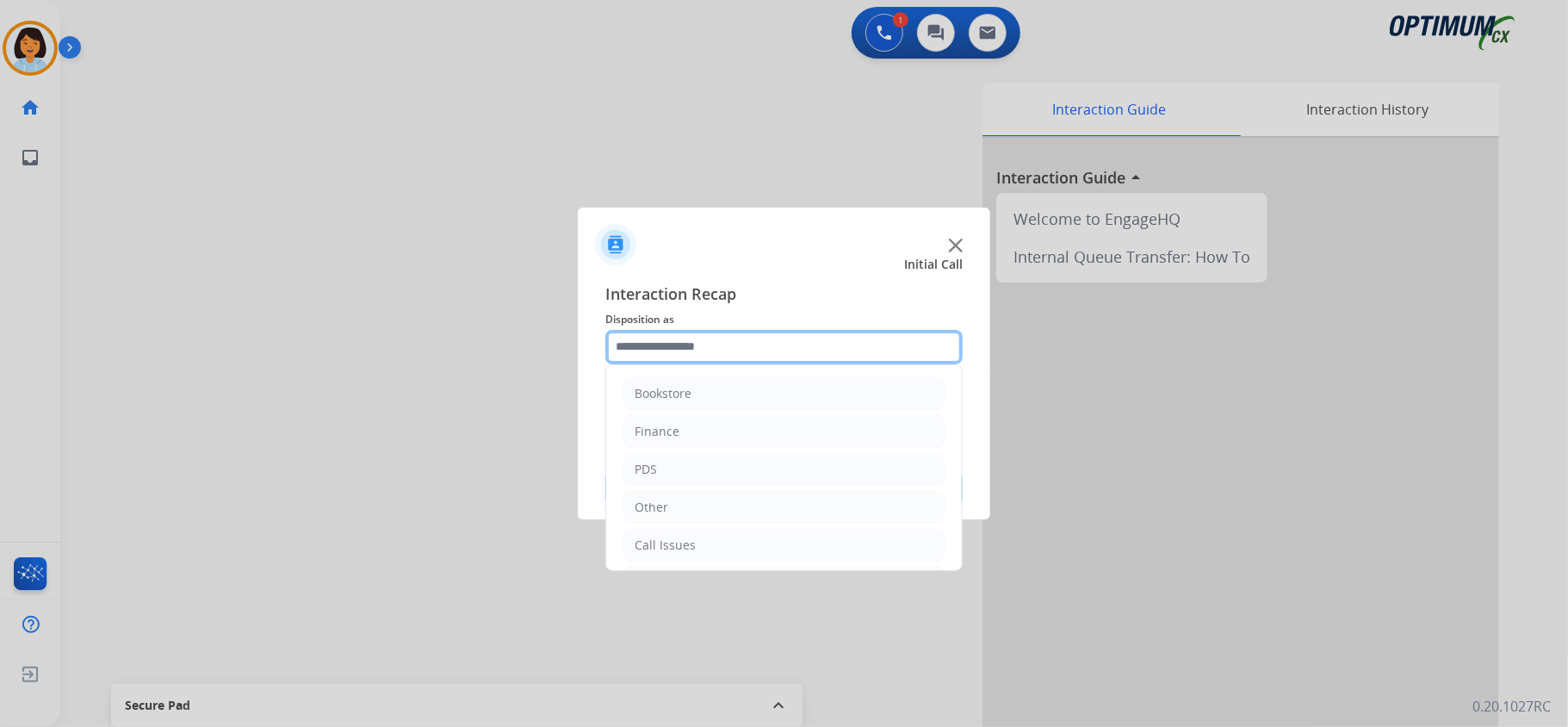
click at [802, 339] on input "text" at bounding box center [784, 346] width 358 height 34
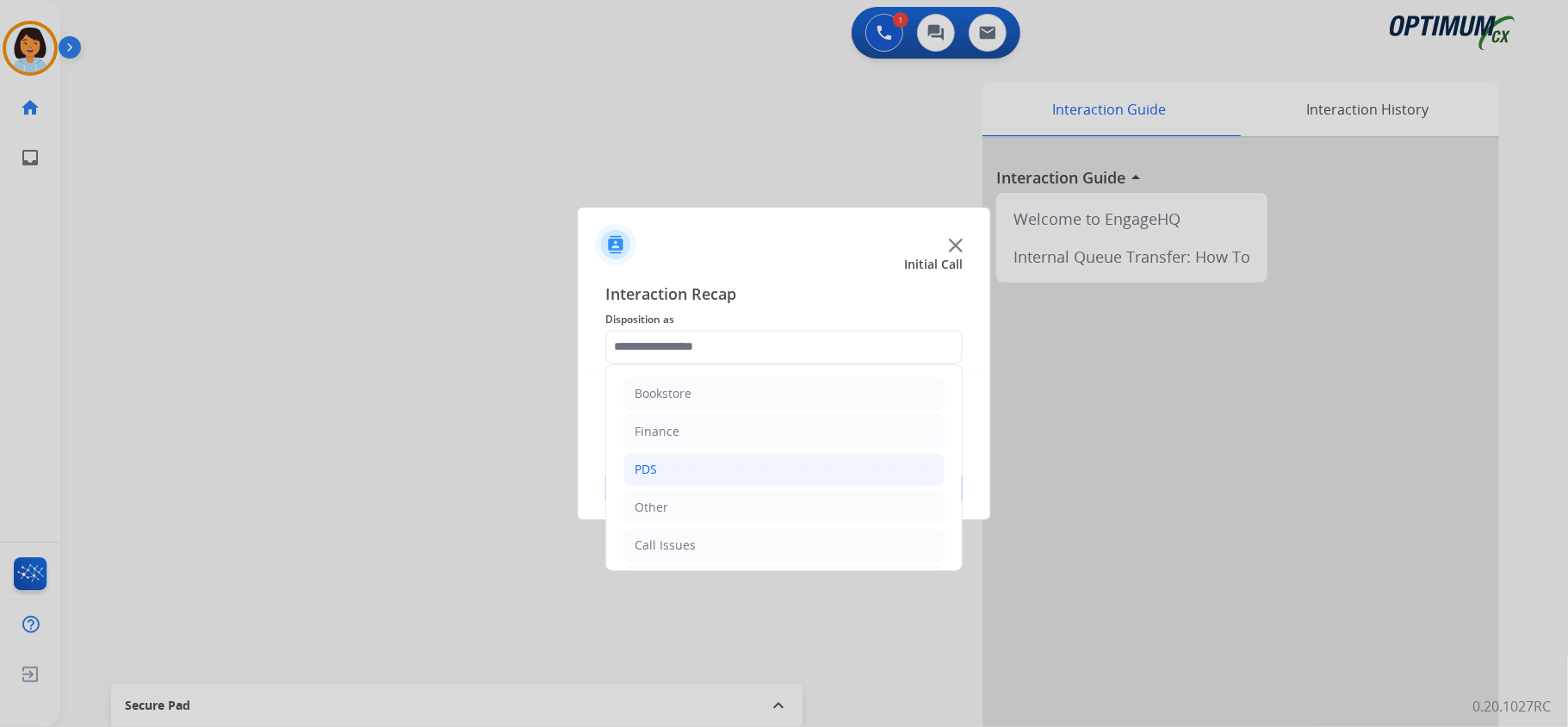
click at [684, 475] on li "PDS" at bounding box center [783, 470] width 321 height 33
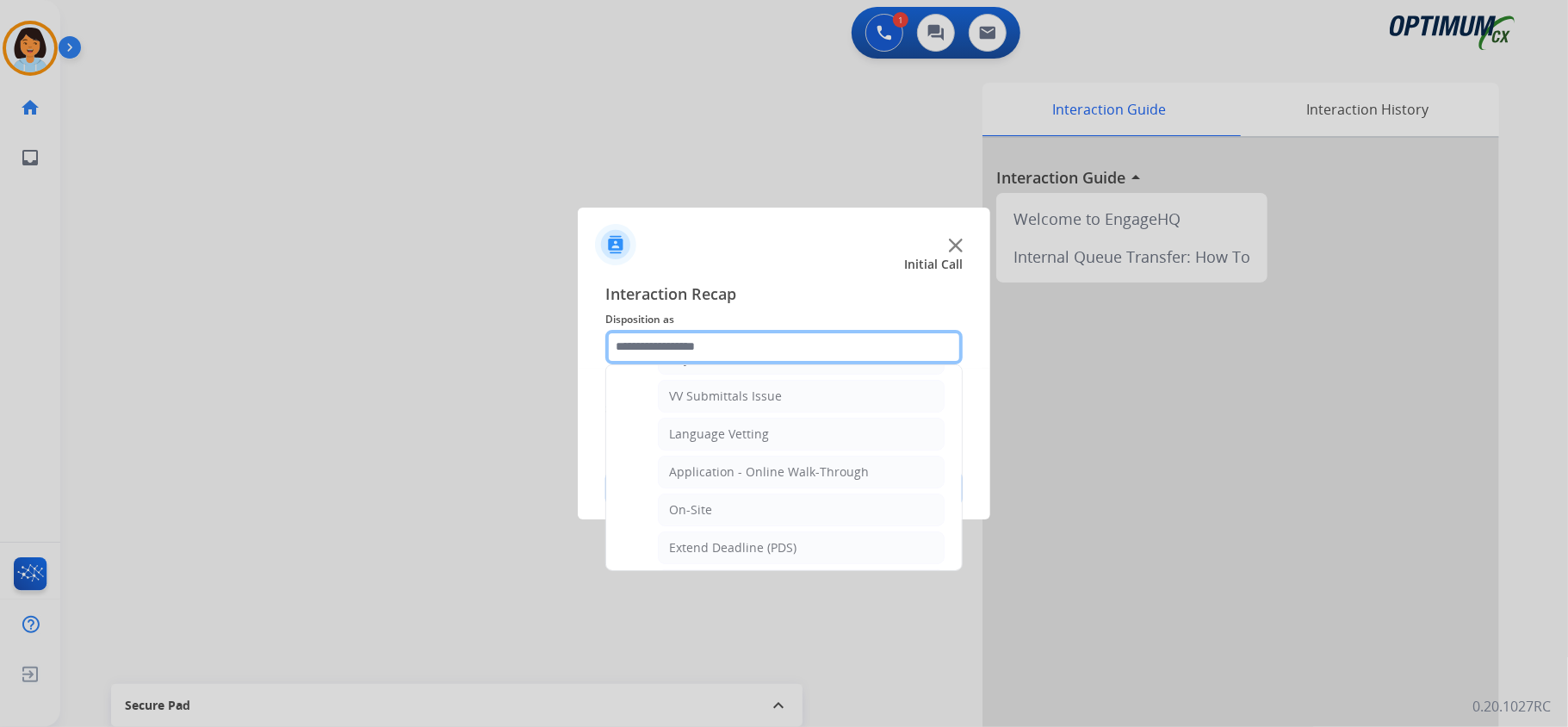
scroll to position [459, 0]
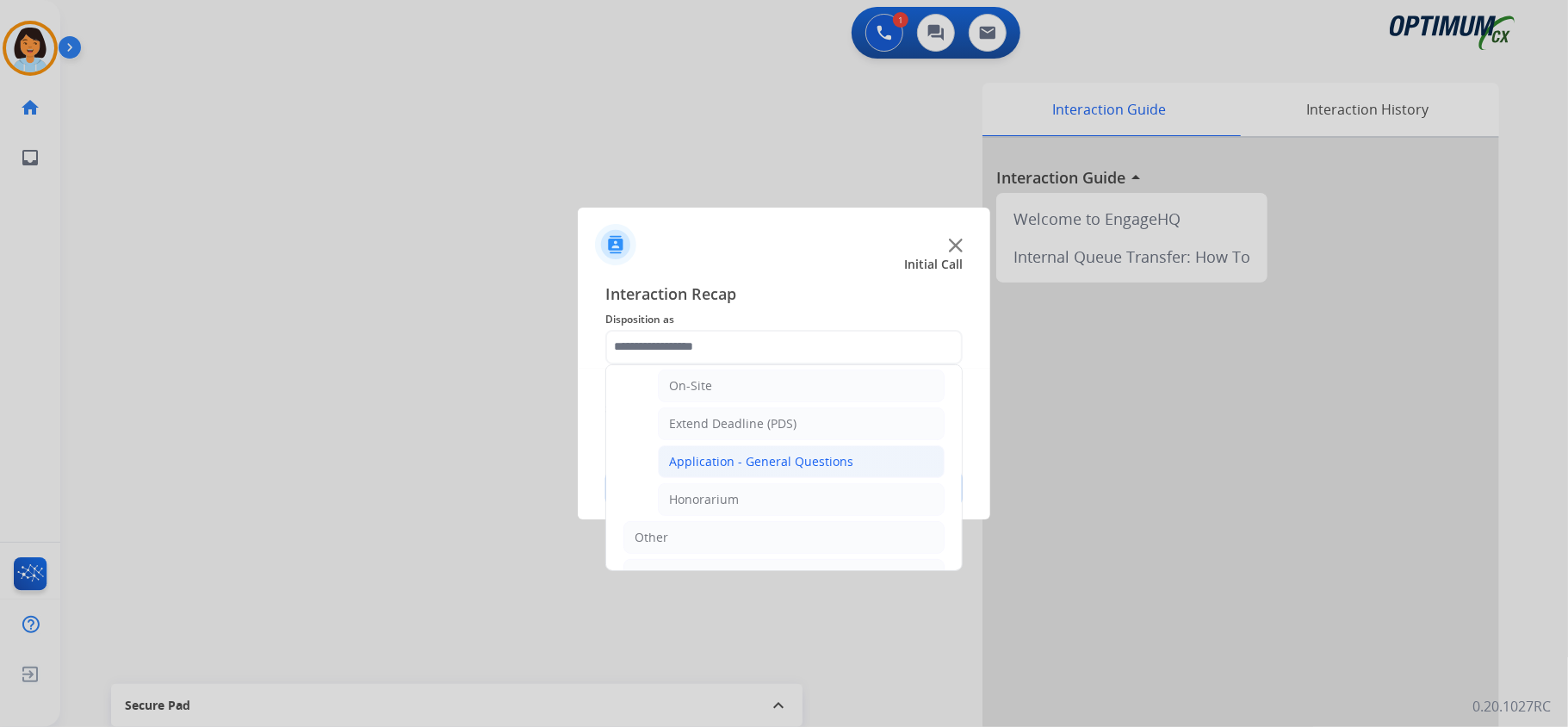
click at [720, 466] on div "Application - General Questions" at bounding box center [761, 461] width 185 height 17
type input "**********"
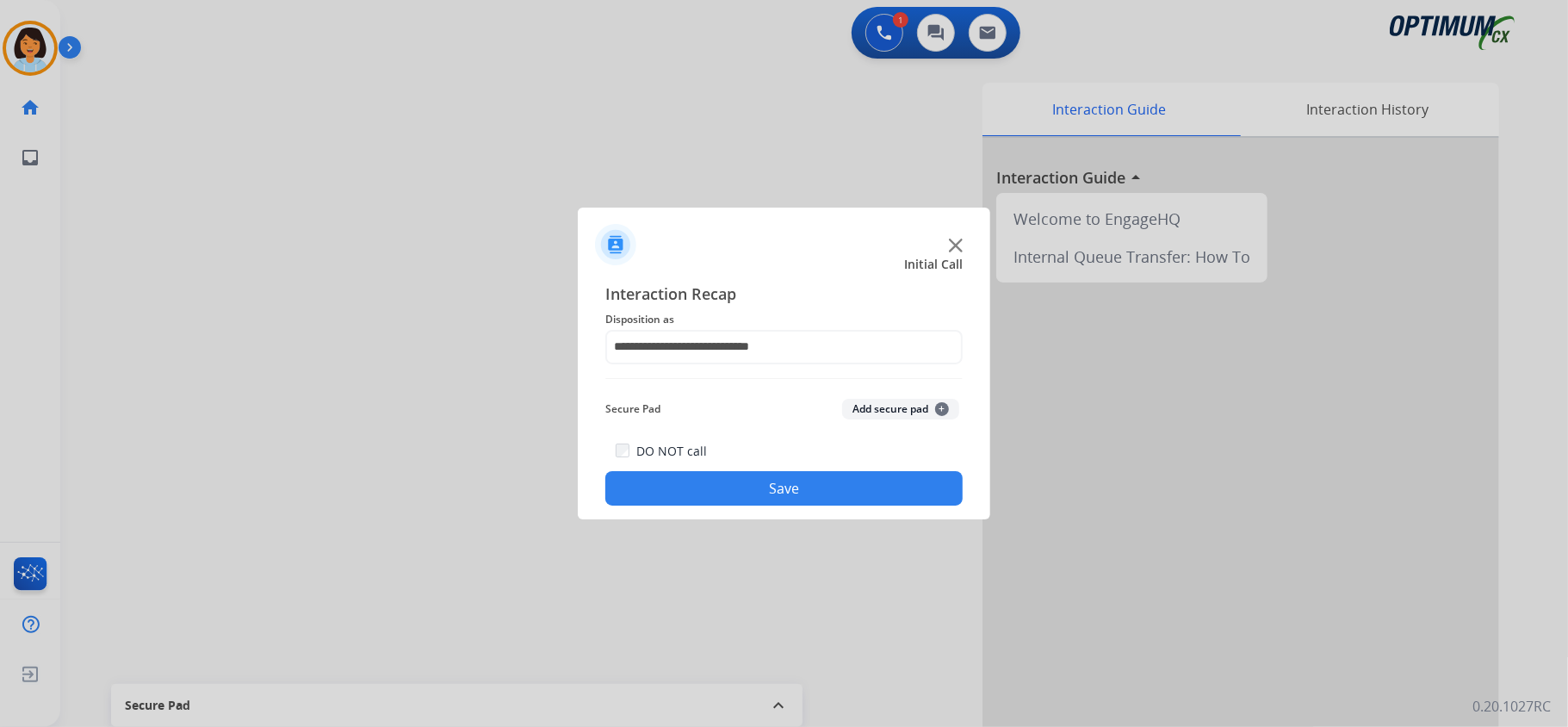
click at [698, 479] on button "Save" at bounding box center [784, 488] width 358 height 34
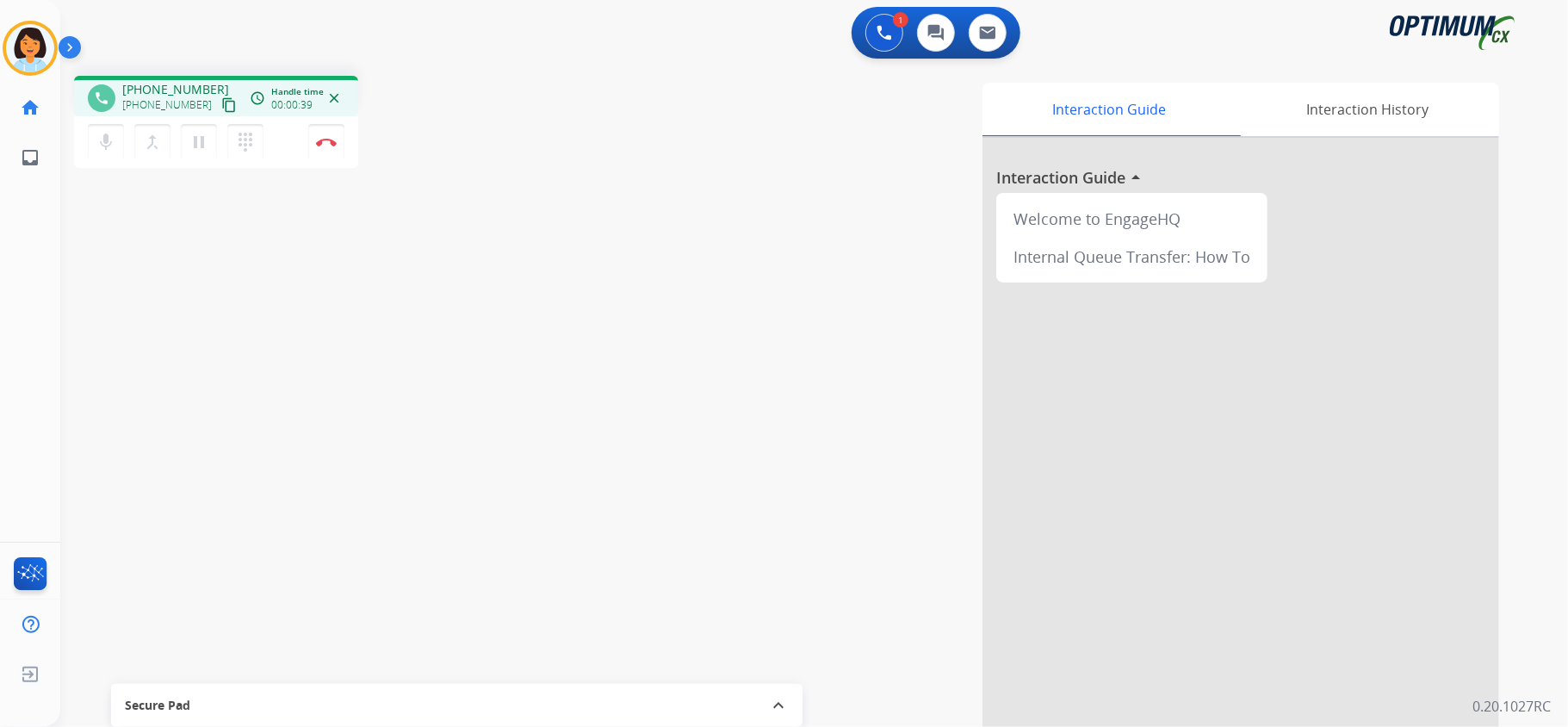
click at [696, 477] on div "Interaction Guide Interaction History Interaction Guide arrow_drop_up Welcome t…" at bounding box center [1029, 431] width 938 height 698
click at [222, 97] on mat-icon "content_copy" at bounding box center [229, 105] width 16 height 16
click at [222, 100] on mat-icon "content_copy" at bounding box center [229, 105] width 16 height 16
click at [327, 145] on button "Disconnect" at bounding box center [325, 142] width 36 height 36
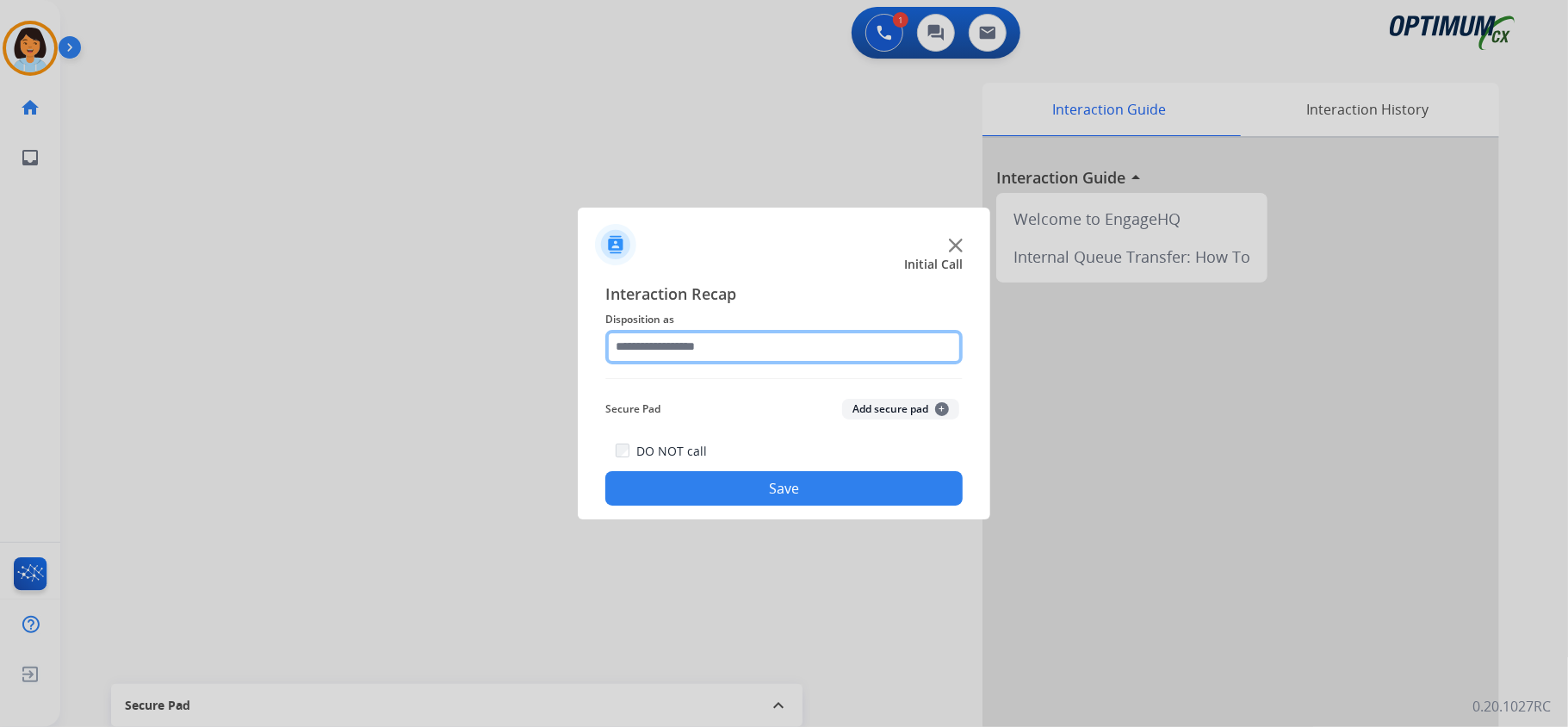
click at [703, 346] on input "text" at bounding box center [784, 346] width 358 height 34
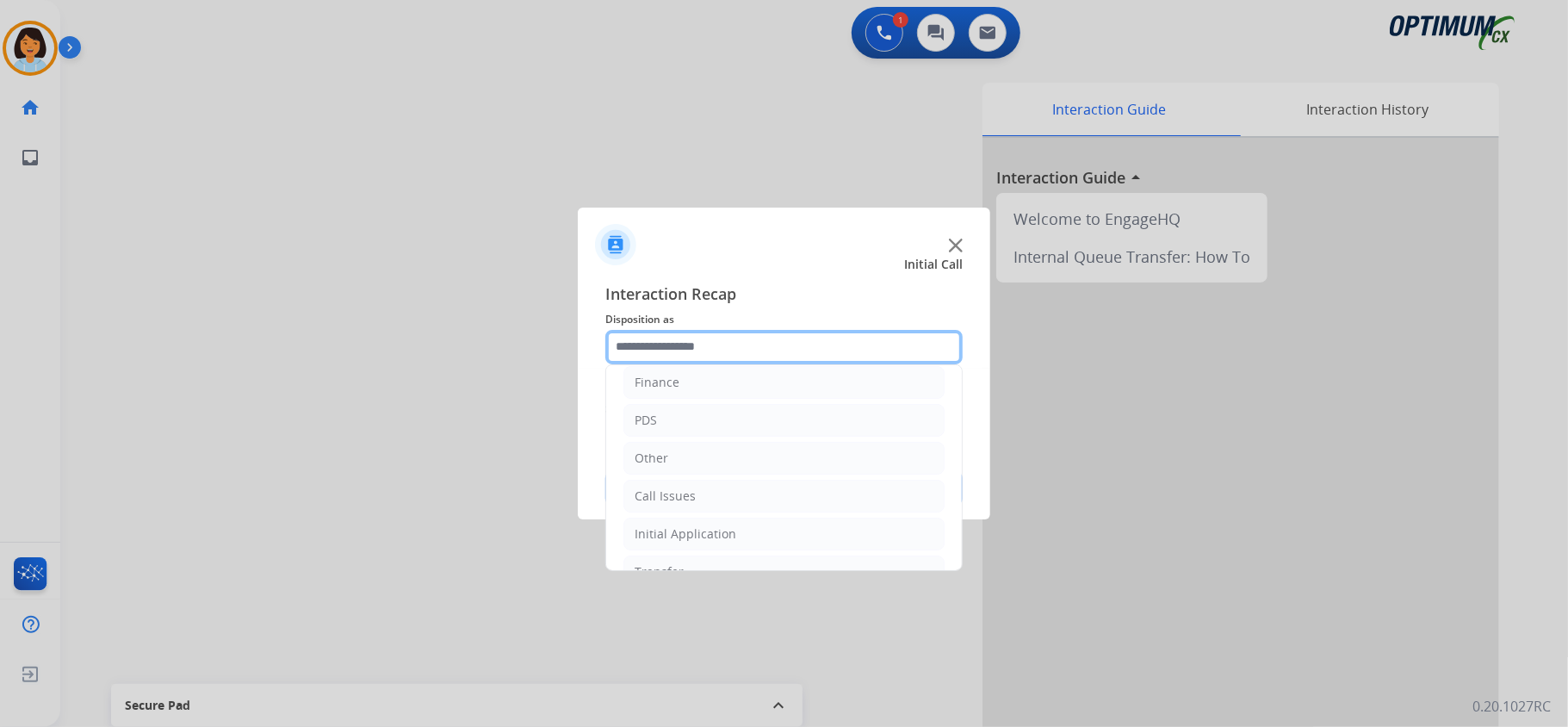
scroll to position [121, 0]
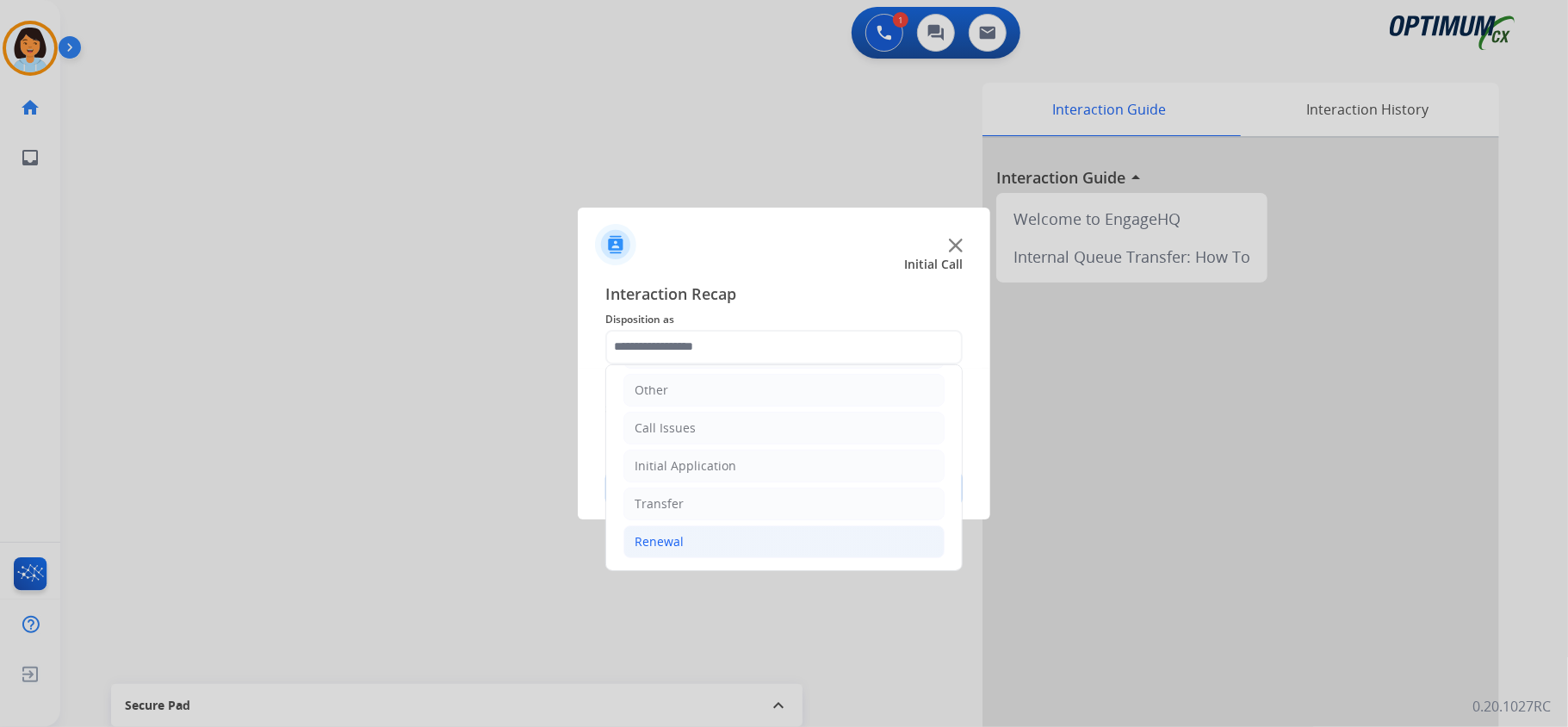
click at [687, 540] on li "Renewal" at bounding box center [783, 542] width 321 height 33
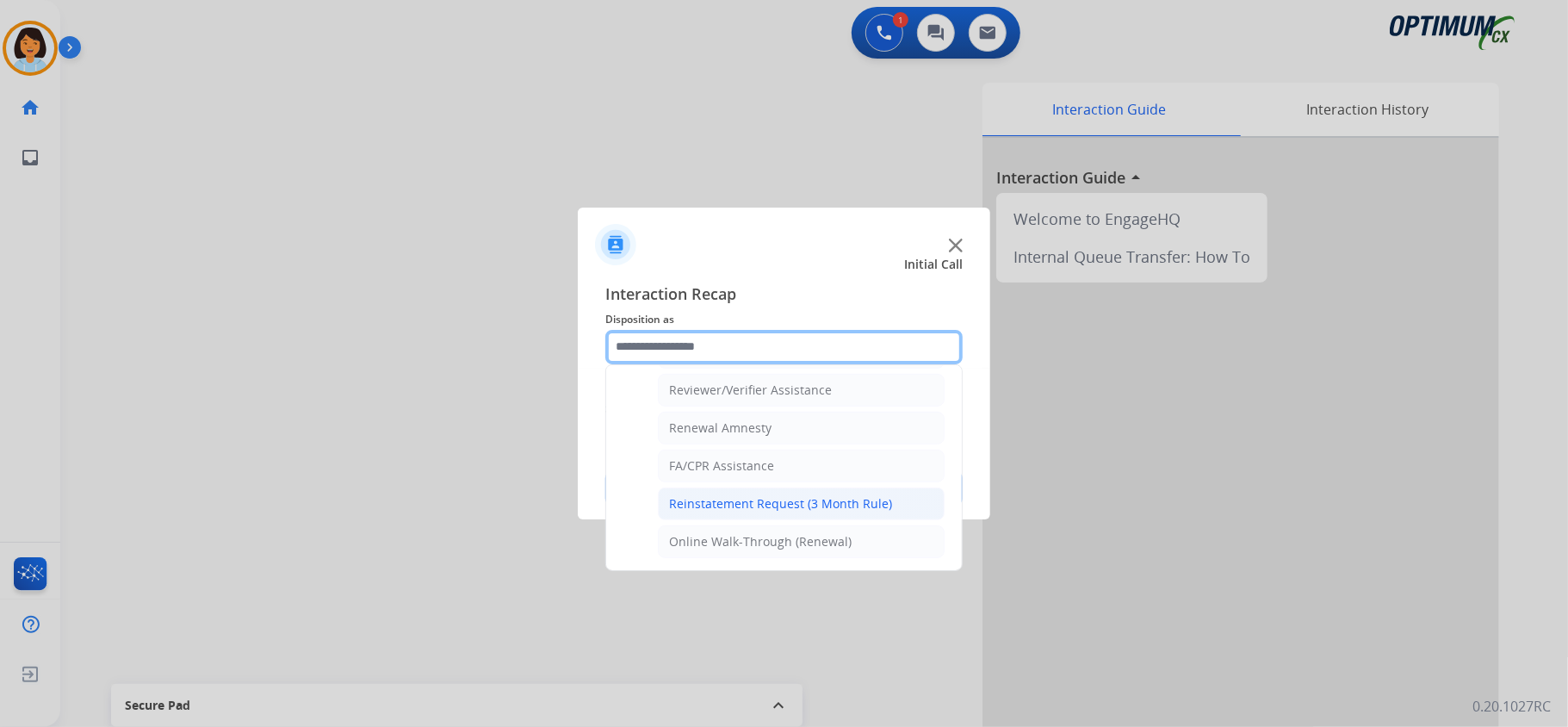
scroll to position [676, 0]
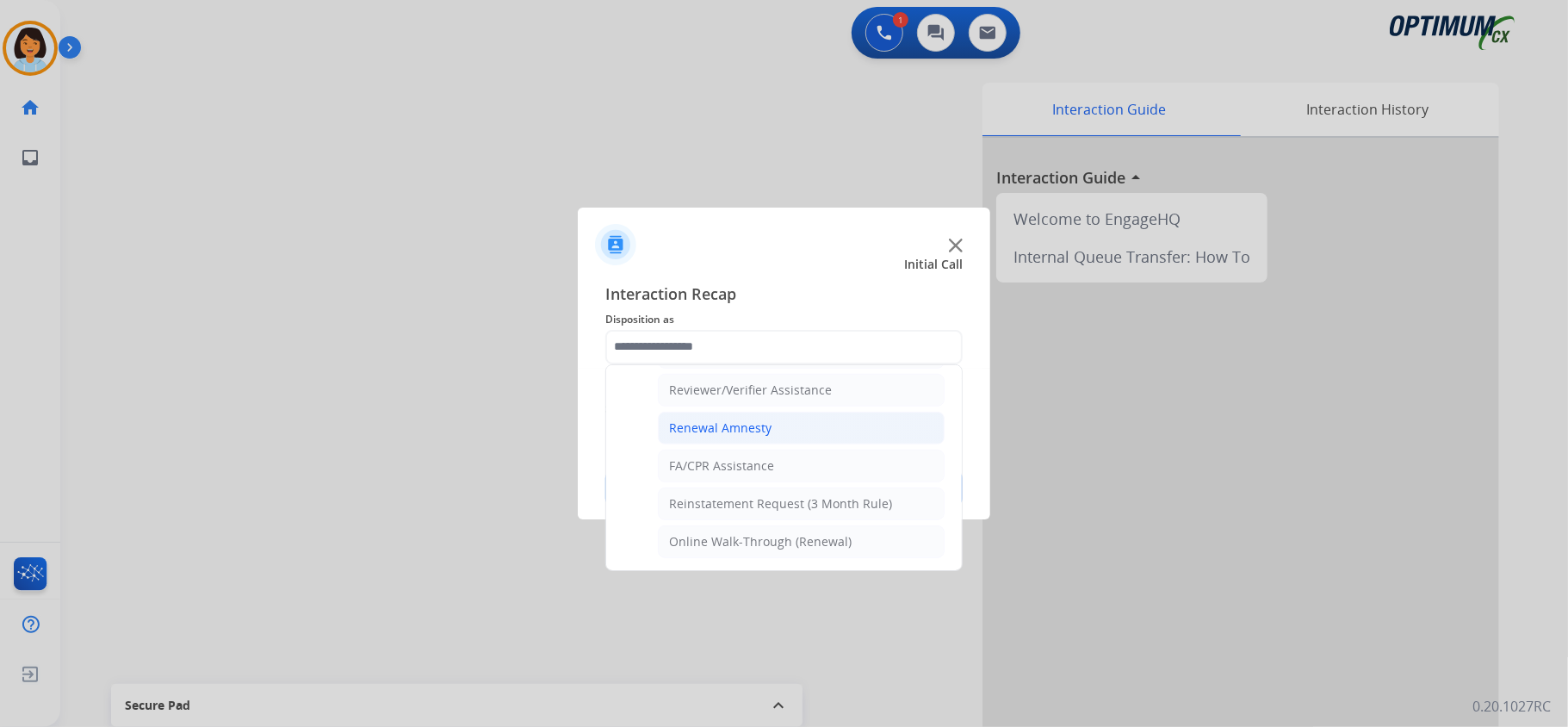
click at [756, 419] on div "Renewal Amnesty" at bounding box center [720, 427] width 102 height 17
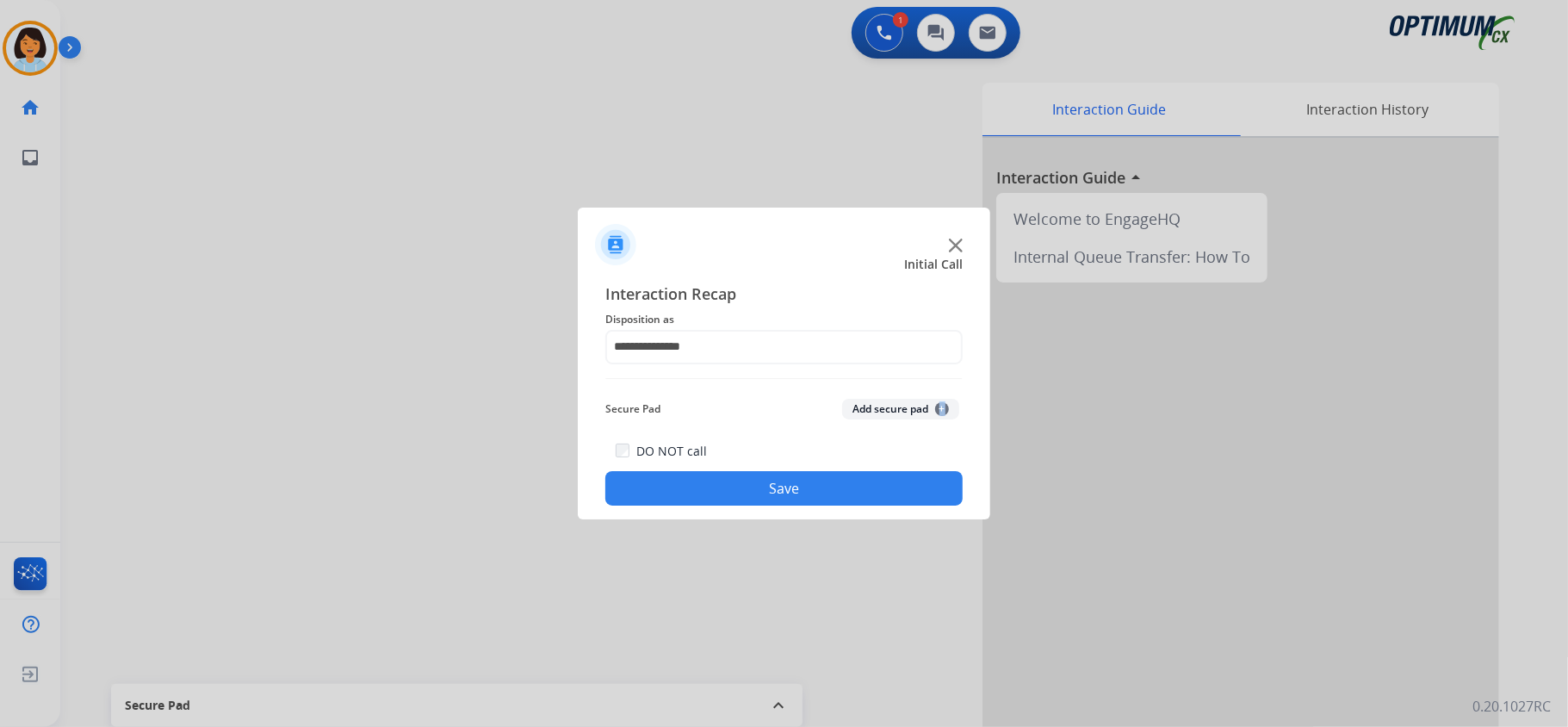
click at [756, 420] on div "Secure Pad Add secure pad +" at bounding box center [784, 408] width 358 height 34
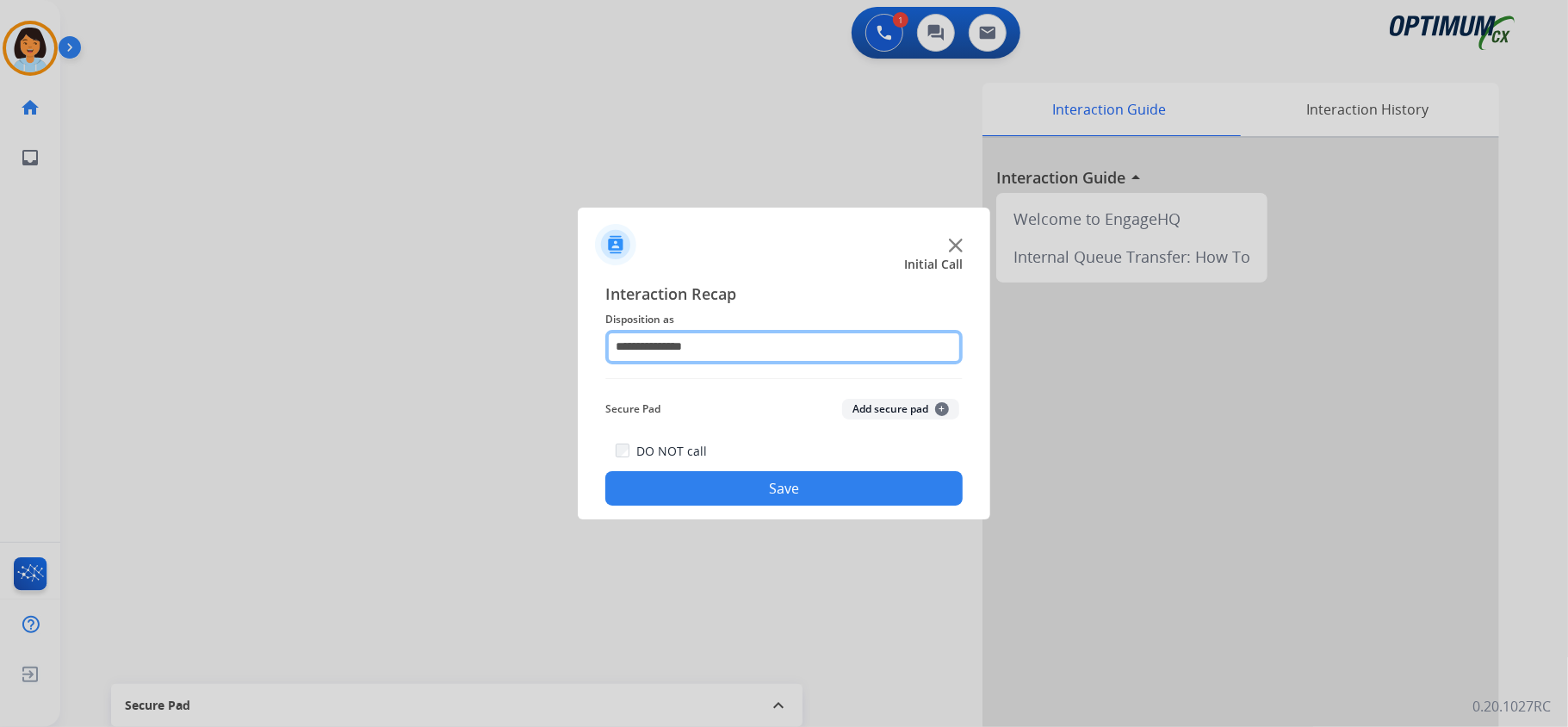
click at [772, 335] on input "**********" at bounding box center [784, 346] width 358 height 34
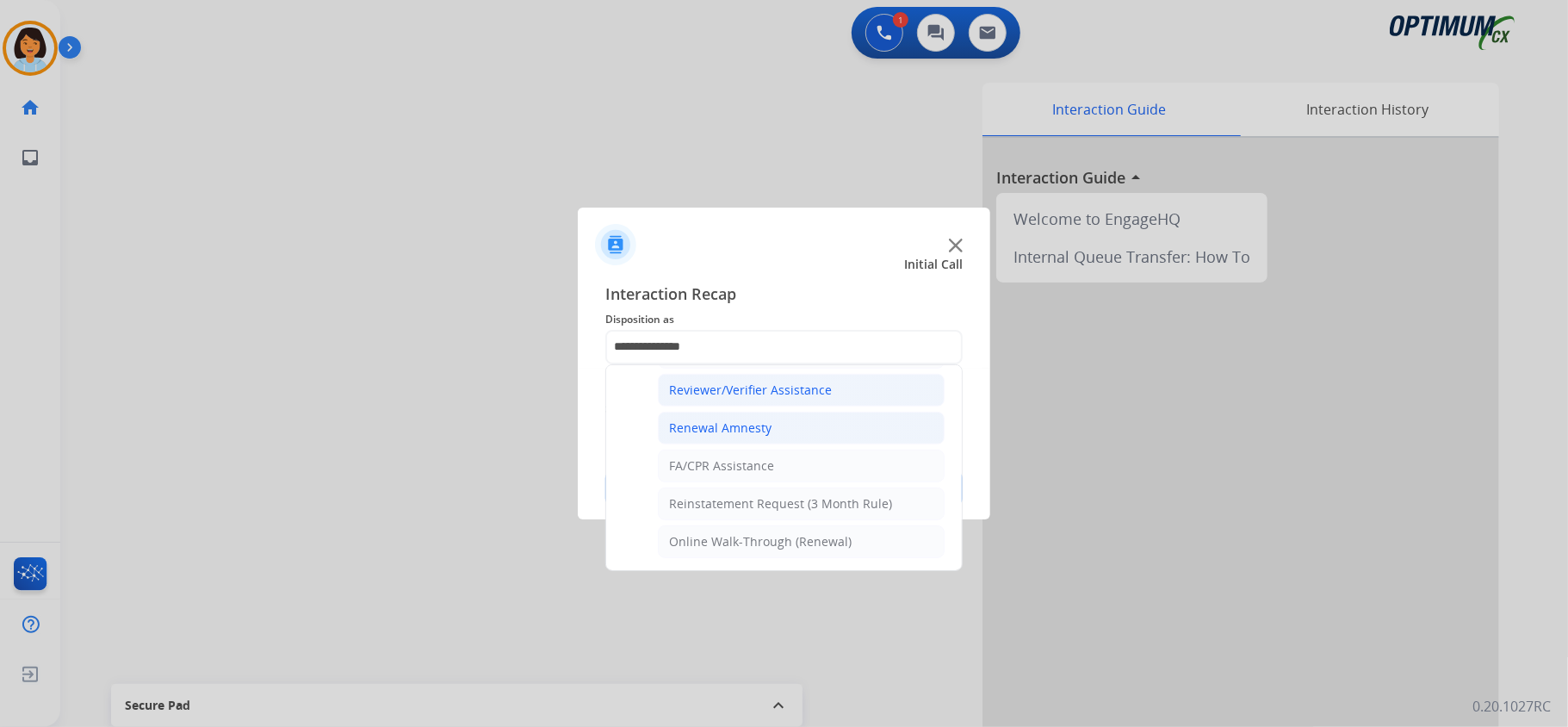
click at [842, 386] on li "Reviewer/Verifier Assistance" at bounding box center [801, 391] width 287 height 33
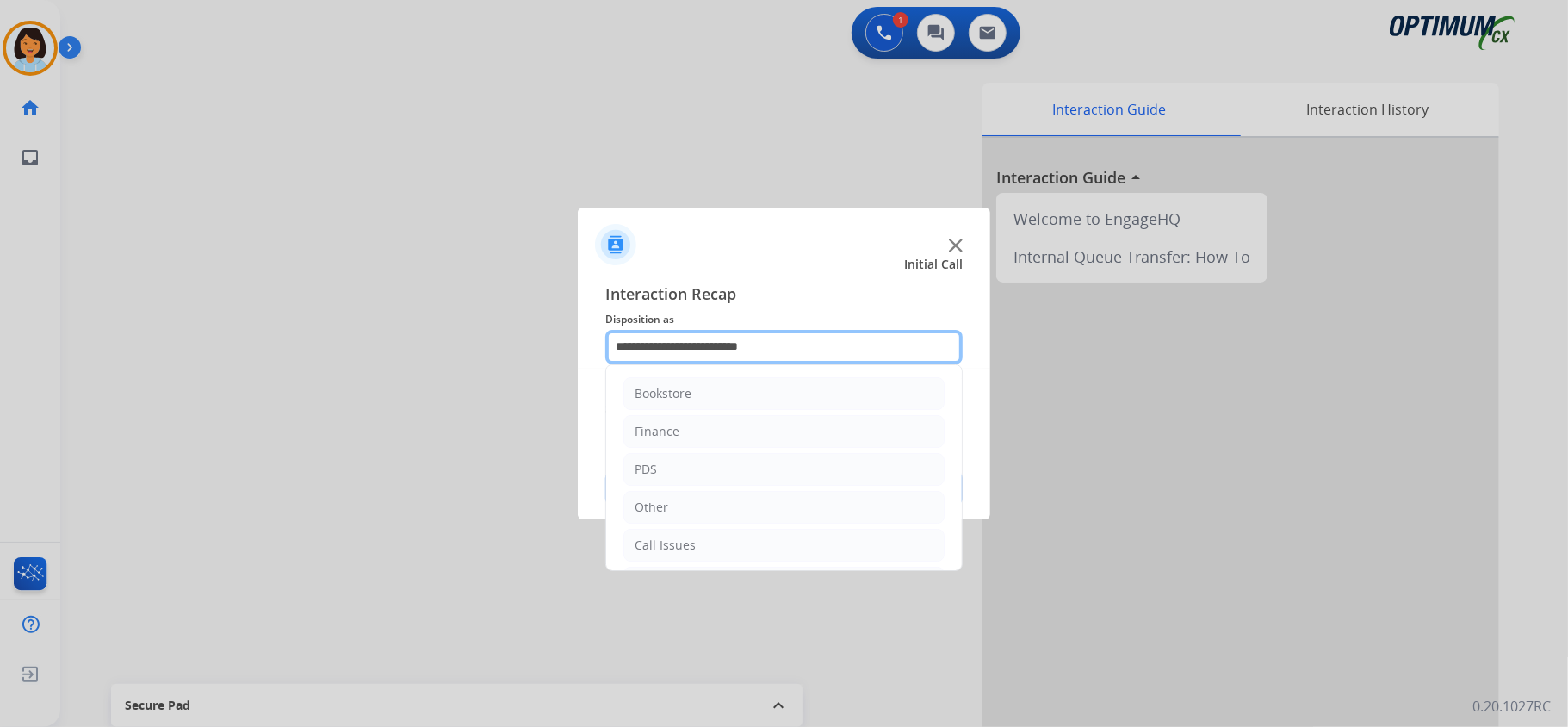
click at [780, 339] on input "**********" at bounding box center [784, 346] width 358 height 34
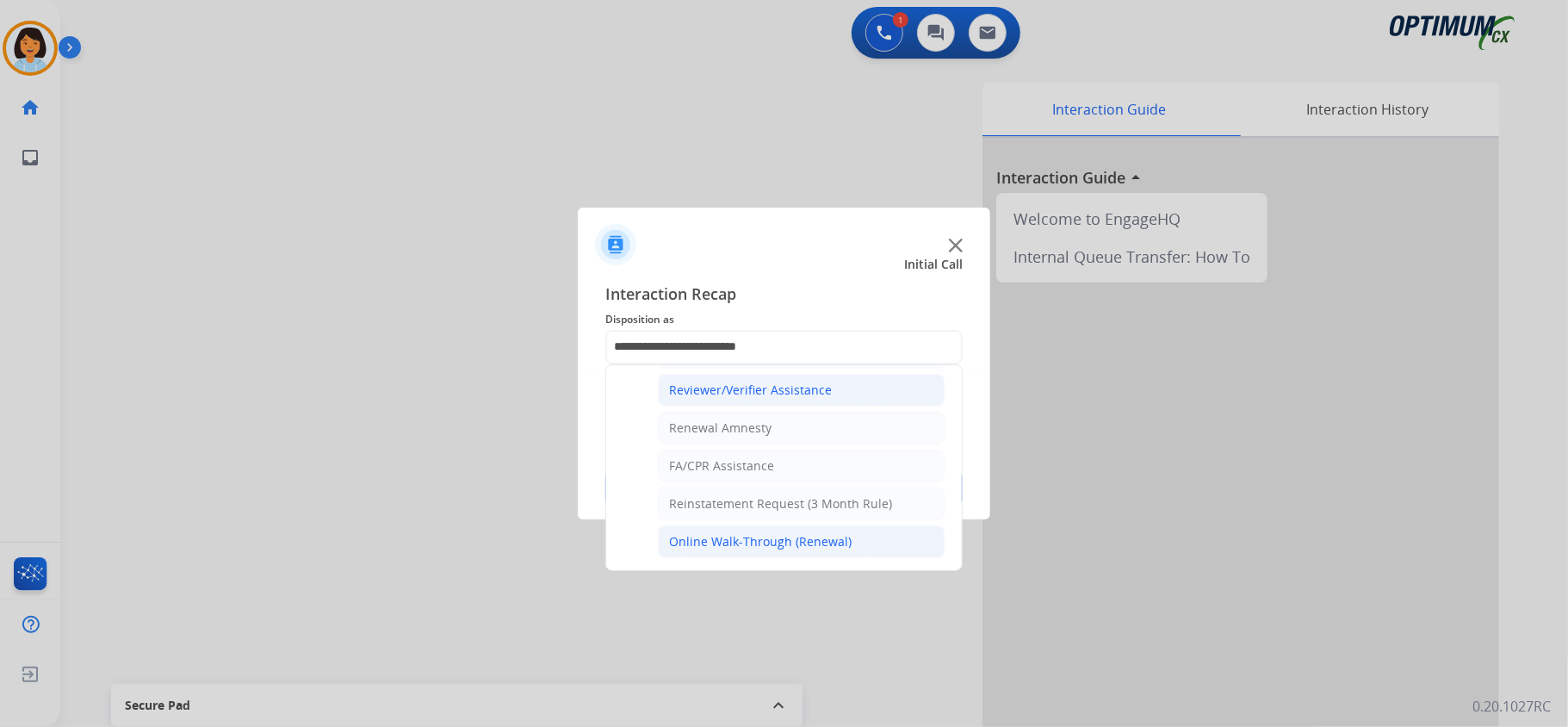
click at [762, 533] on div "Online Walk-Through (Renewal)" at bounding box center [760, 541] width 183 height 17
type input "**********"
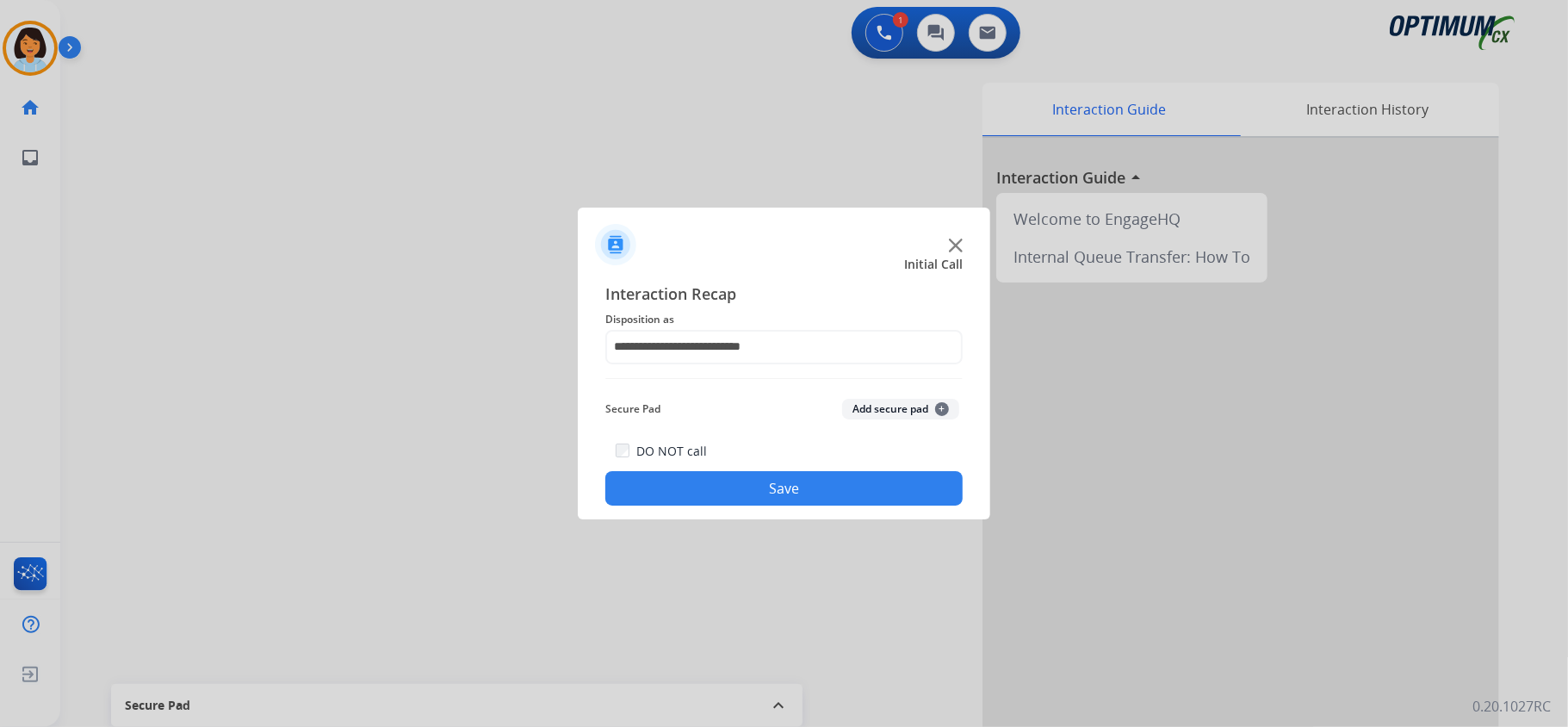
click at [776, 498] on button "Save" at bounding box center [784, 488] width 358 height 34
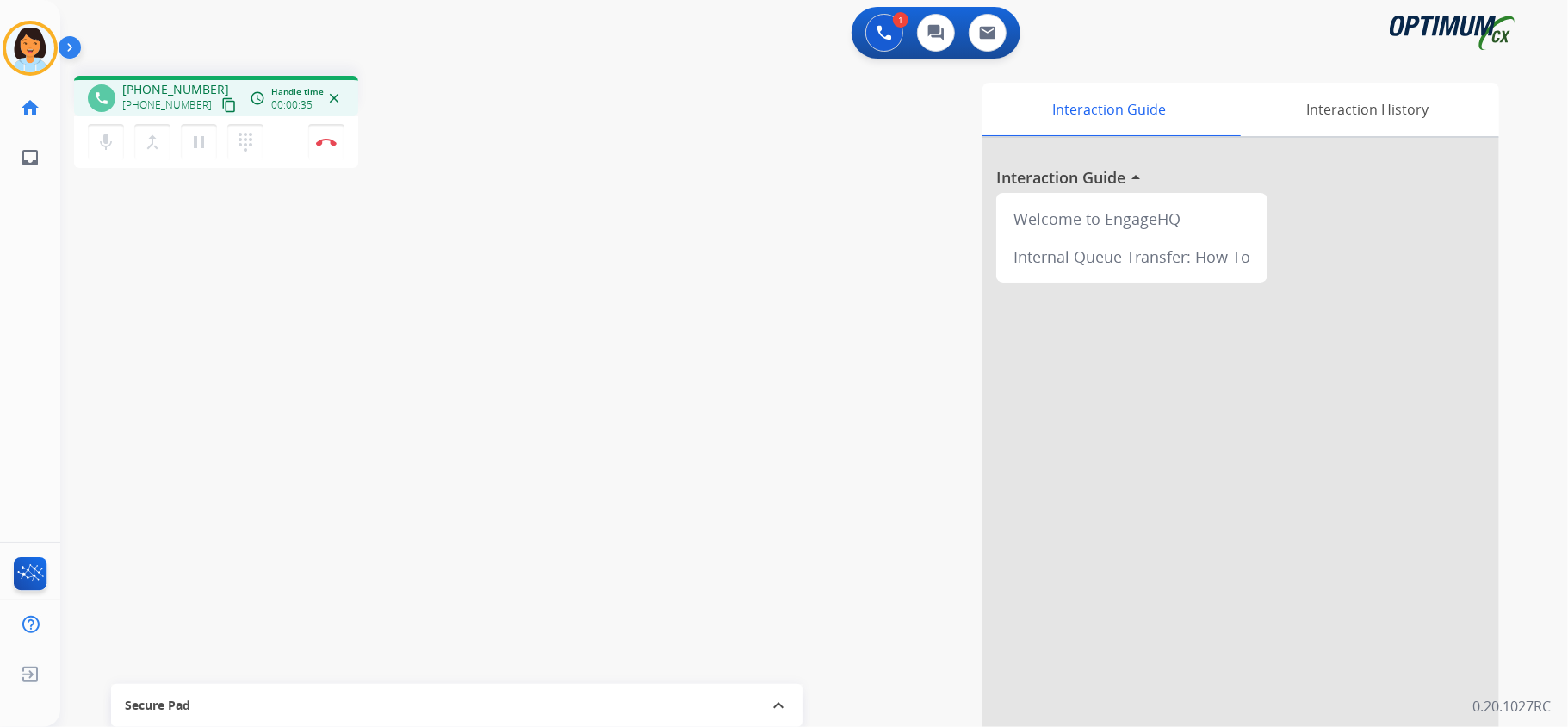
click at [219, 91] on span "[PHONE_NUMBER]" at bounding box center [176, 89] width 107 height 17
click at [229, 111] on mat-icon "content_copy" at bounding box center [229, 105] width 16 height 16
click at [229, 105] on mat-icon "content_copy" at bounding box center [229, 105] width 16 height 16
click at [331, 142] on img at bounding box center [326, 142] width 20 height 8
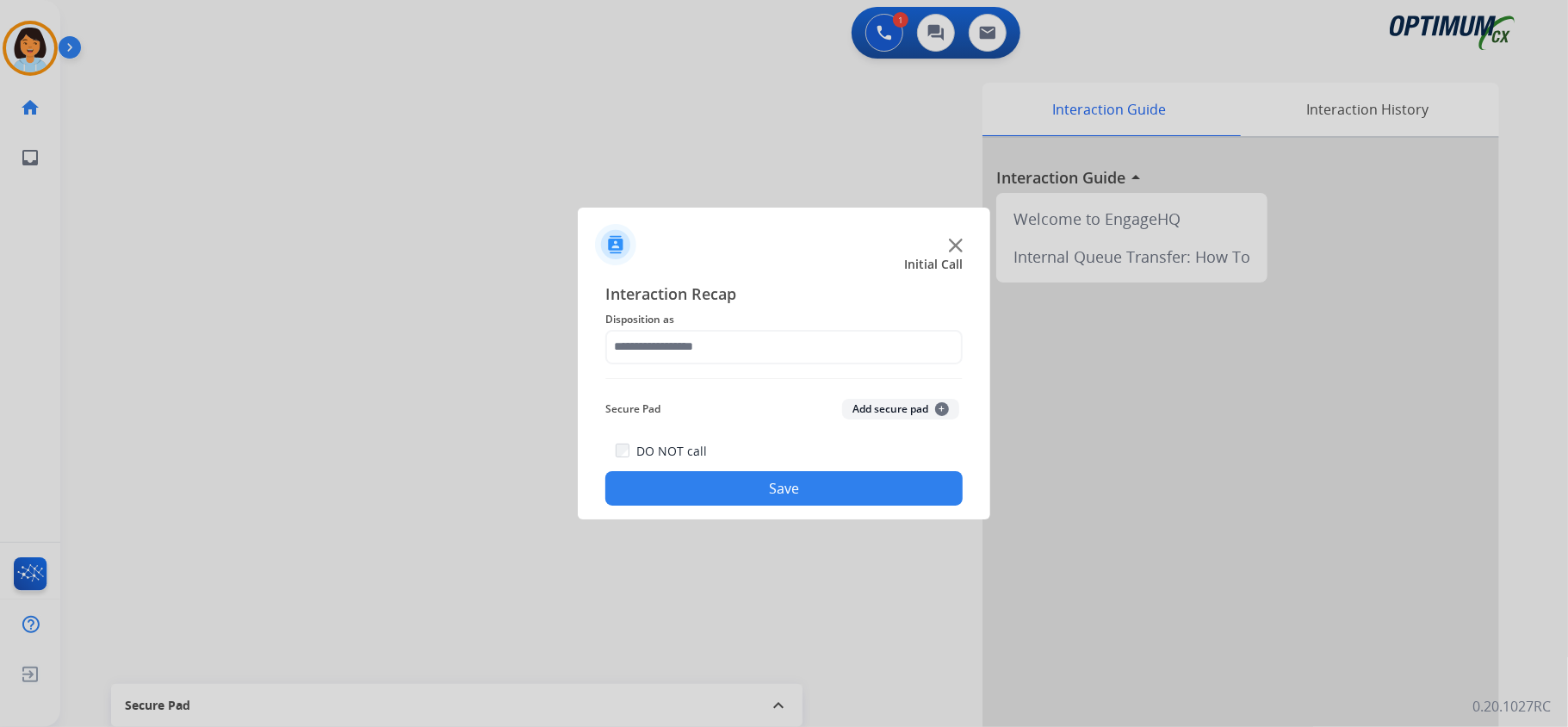
click at [859, 366] on div "Interaction Recap Disposition as Secure Pad Add secure pad + DO NOT call Save" at bounding box center [784, 393] width 358 height 225
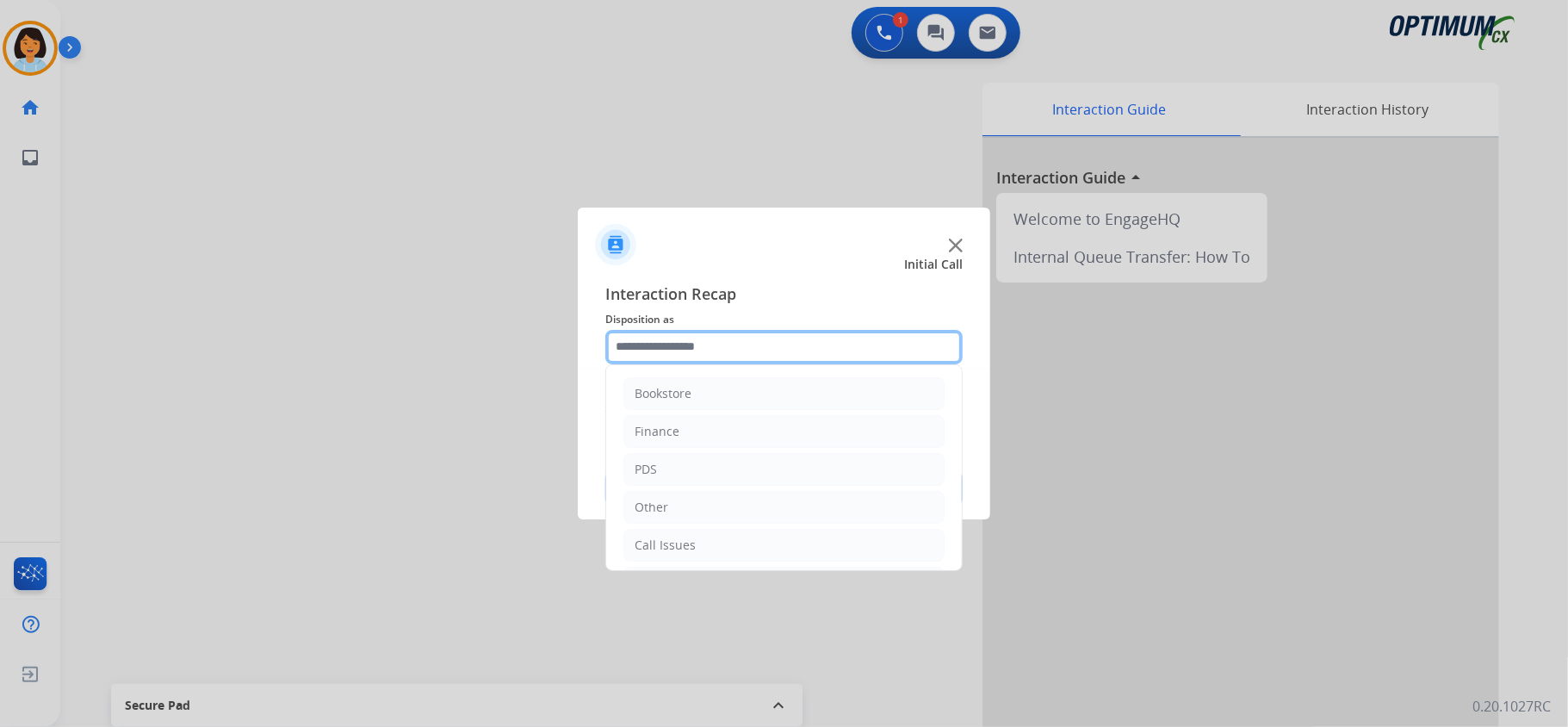
click at [858, 346] on input "text" at bounding box center [784, 346] width 358 height 34
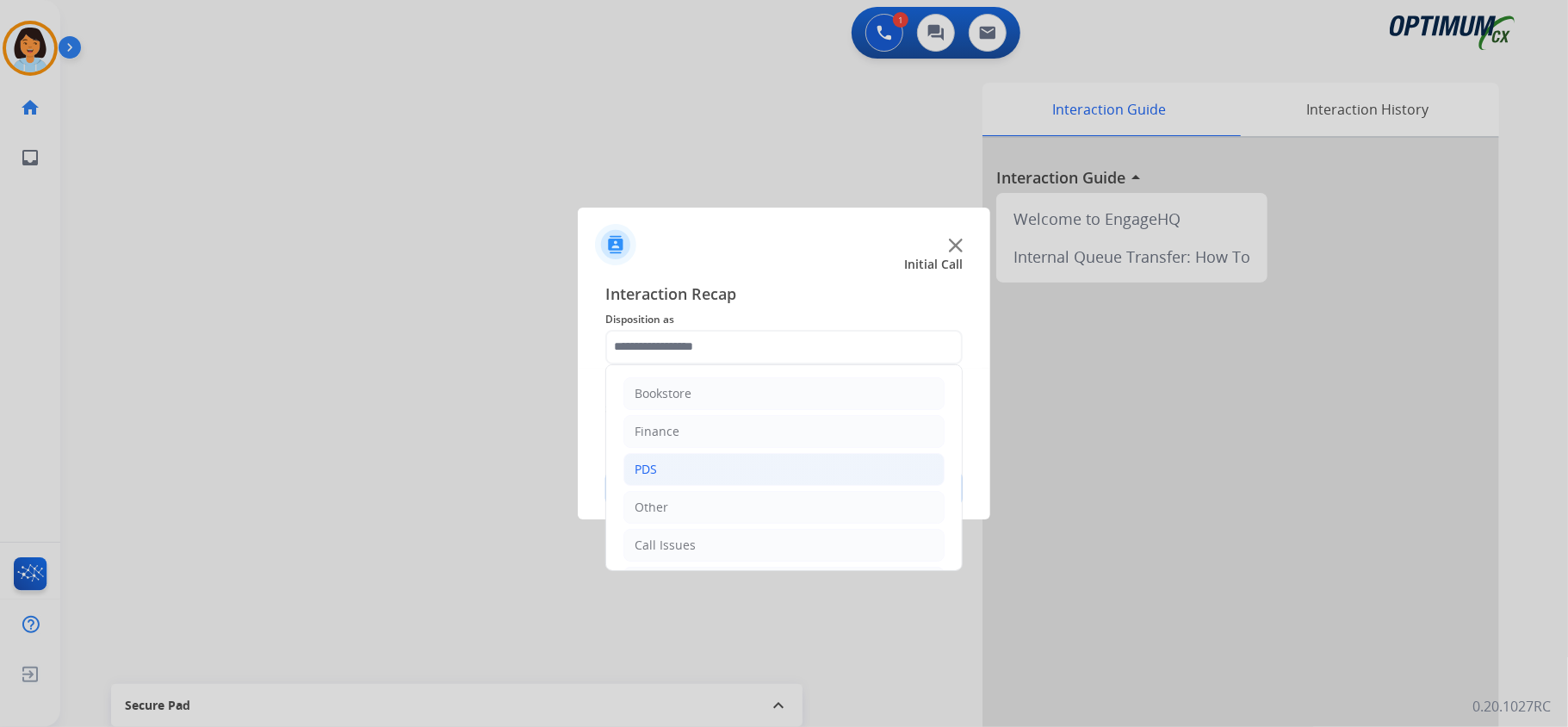
click at [694, 469] on li "PDS" at bounding box center [783, 470] width 321 height 33
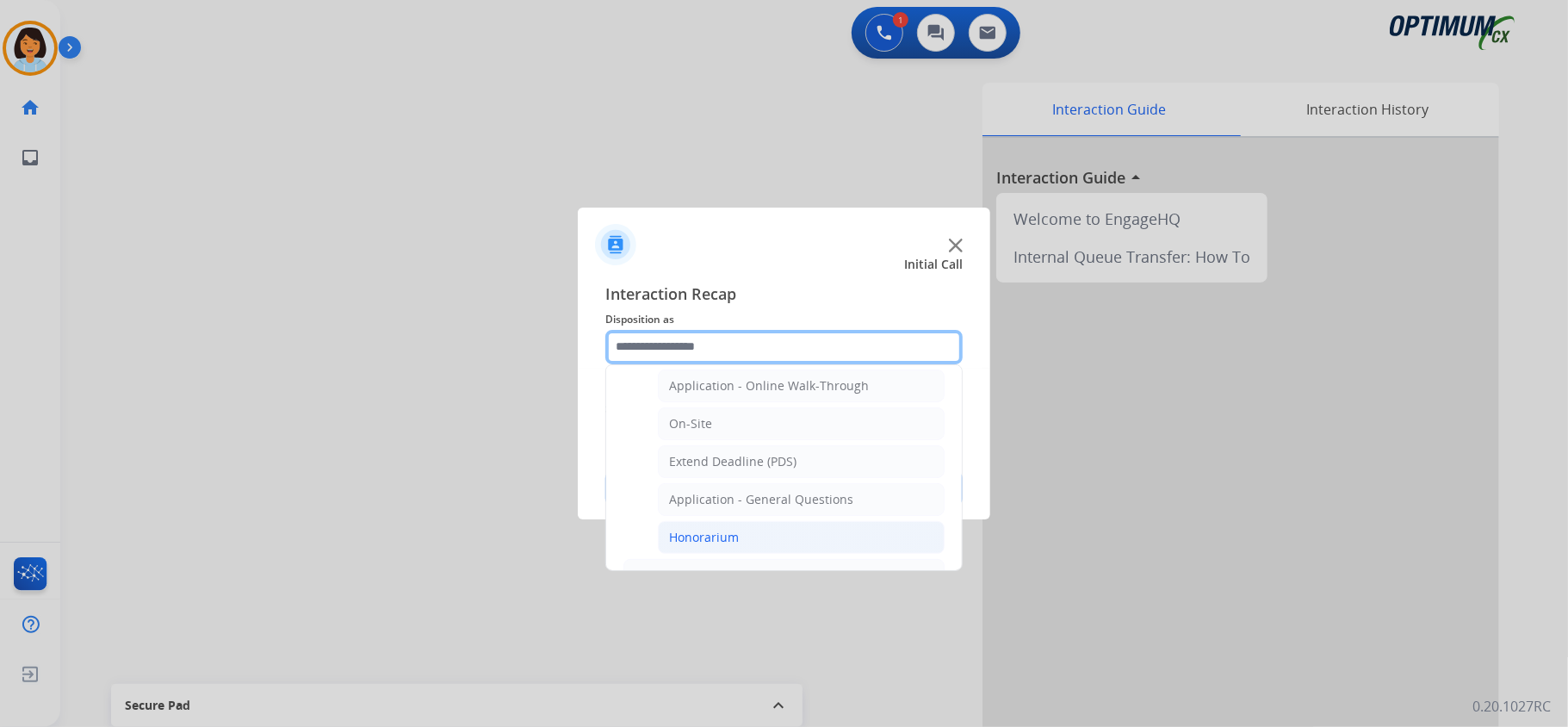
scroll to position [459, 0]
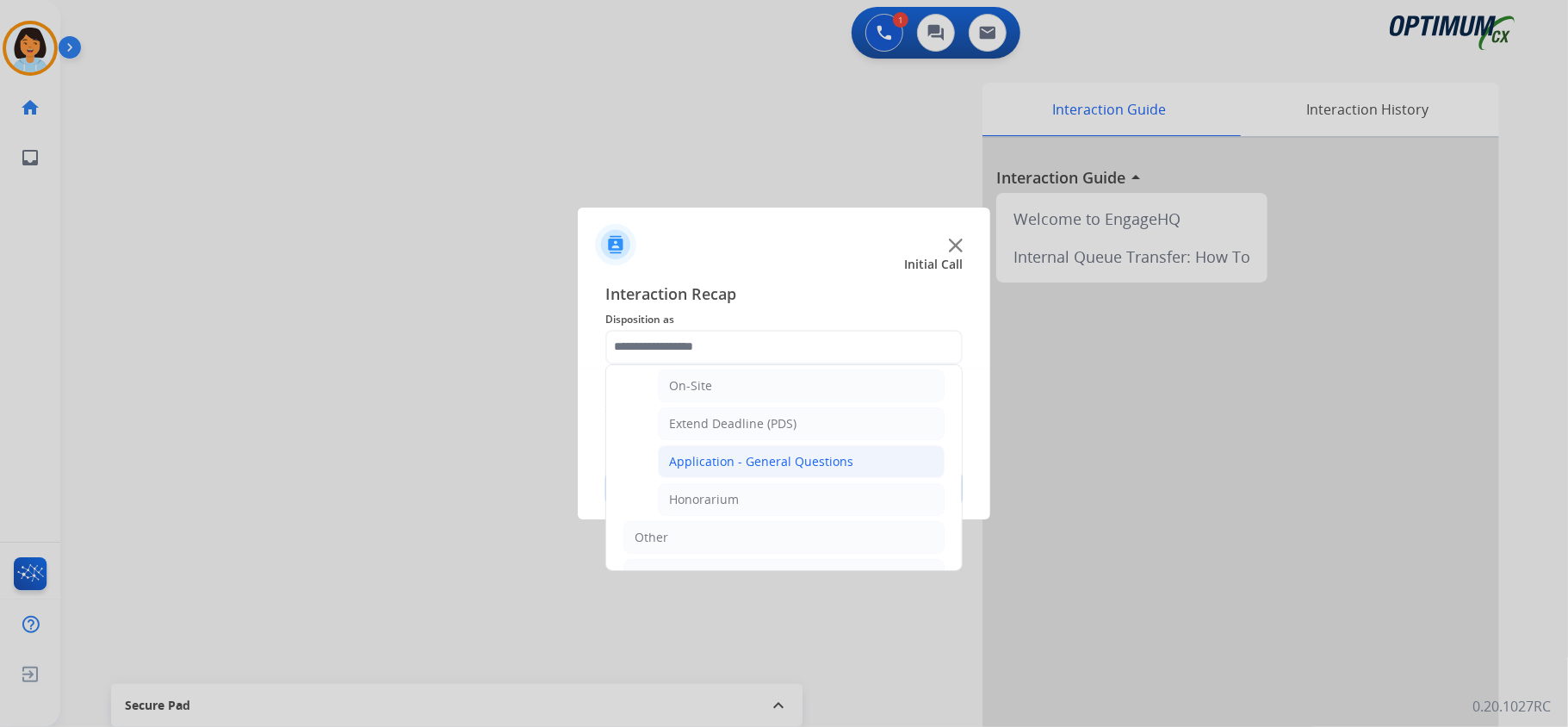
click at [738, 471] on div "Application - General Questions" at bounding box center [761, 461] width 185 height 17
type input "**********"
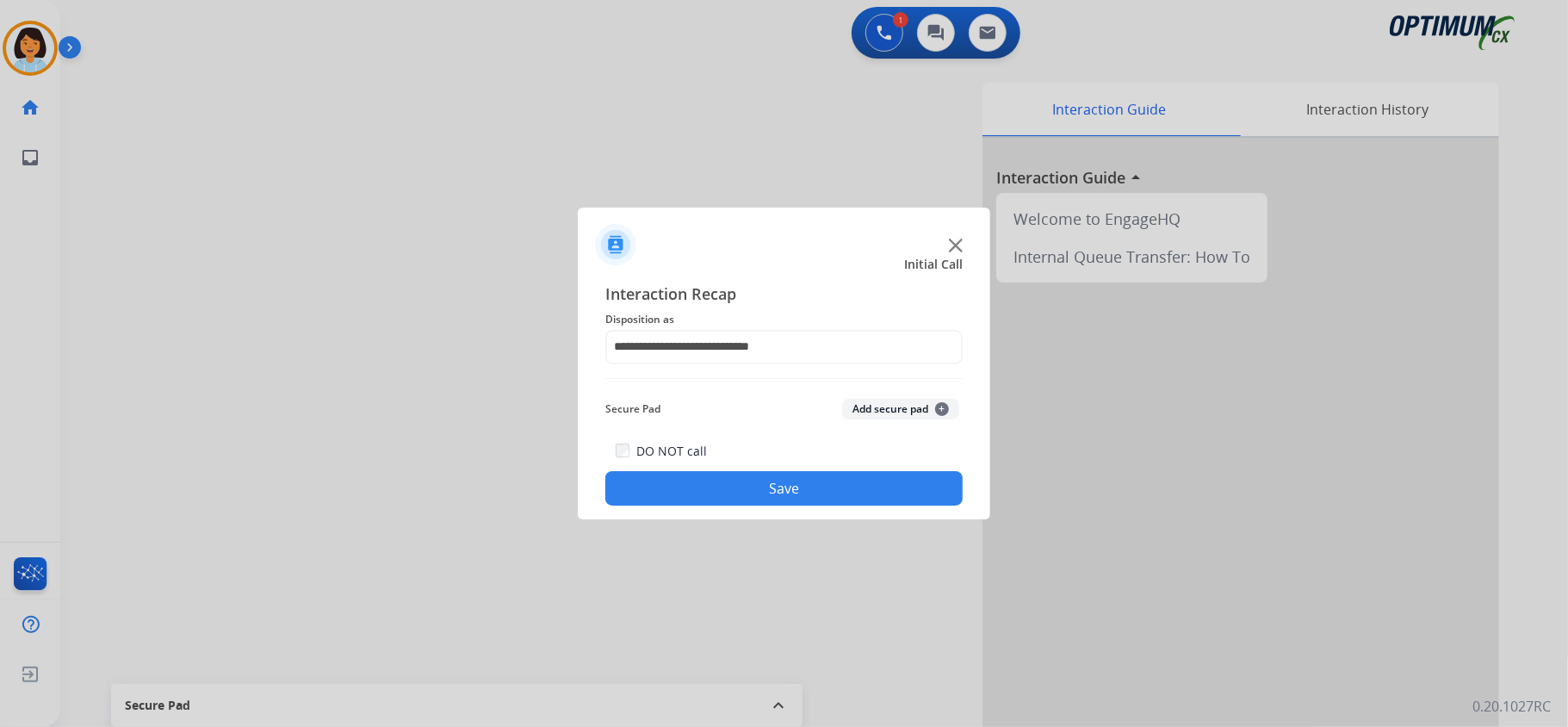
click at [699, 476] on button "Save" at bounding box center [784, 488] width 358 height 34
